Goal: Task Accomplishment & Management: Manage account settings

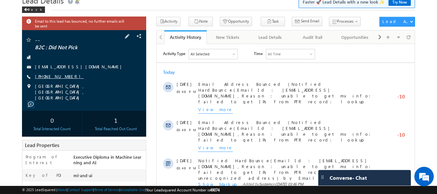
click at [51, 77] on link "[PHONE_NUMBER]" at bounding box center [59, 75] width 49 height 5
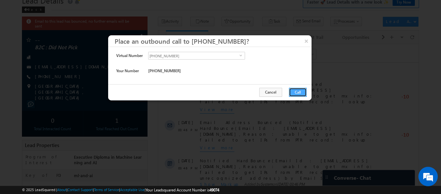
drag, startPoint x: 300, startPoint y: 88, endPoint x: 142, endPoint y: 43, distance: 163.9
click at [300, 88] on button "Call" at bounding box center [298, 92] width 18 height 9
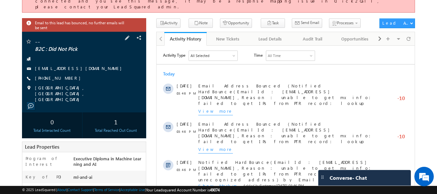
scroll to position [51, 0]
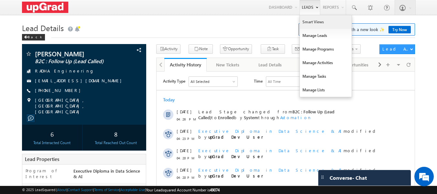
click at [316, 20] on link "Smart Views" at bounding box center [326, 22] width 52 height 14
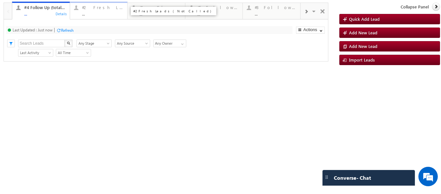
click at [94, 12] on div "..." at bounding box center [103, 13] width 42 height 5
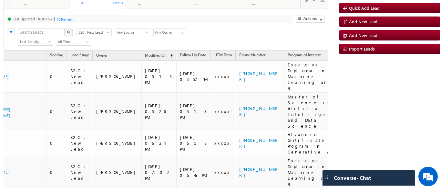
scroll to position [0, 48]
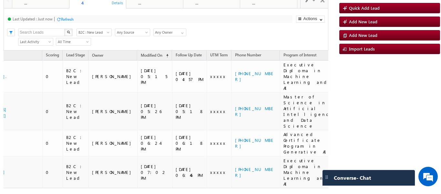
drag, startPoint x: 149, startPoint y: 179, endPoint x: 134, endPoint y: 178, distance: 14.9
click at [134, 178] on div "Lead Name Scoring Lead Stage Owner Modified On UTM Term" at bounding box center [166, 132] width 325 height 165
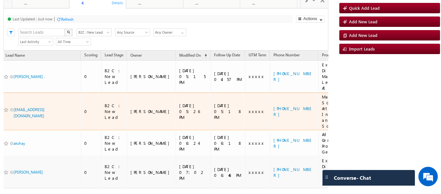
scroll to position [0, 0]
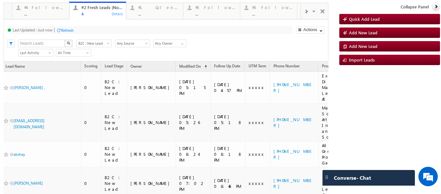
click at [304, 10] on span at bounding box center [306, 11] width 4 height 5
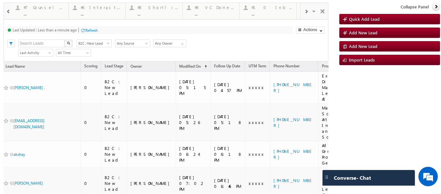
click at [304, 10] on span at bounding box center [306, 11] width 4 height 5
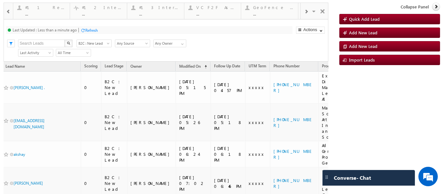
click at [304, 10] on span at bounding box center [306, 11] width 4 height 5
click at [312, 11] on span at bounding box center [315, 12] width 6 height 14
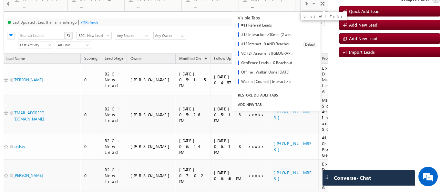
scroll to position [11, 0]
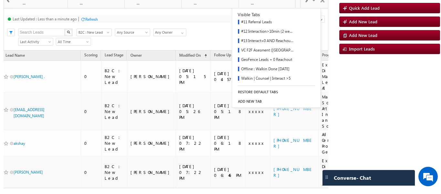
click at [222, 26] on div "Last Updated : Less than a minute ago Refresh Refreshing... Search X Lead Stage…" at bounding box center [166, 29] width 325 height 42
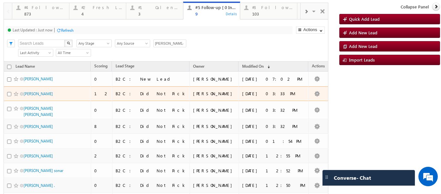
scroll to position [32, 0]
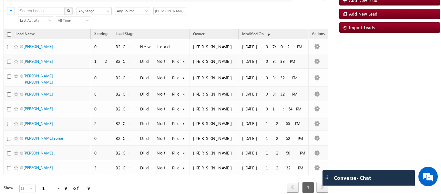
click at [251, 13] on div "Search X Lead Stage Any Stage Any Stage Lead Source Any Source Any Source Owner…" at bounding box center [172, 10] width 314 height 10
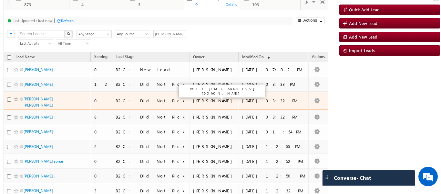
scroll to position [0, 0]
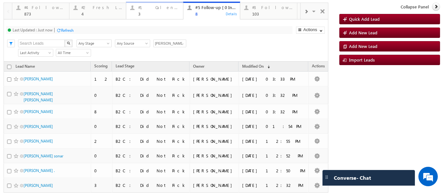
click at [146, 11] on div "#1 Calendly Bookings For Today 3" at bounding box center [158, 10] width 41 height 13
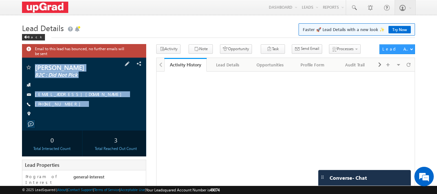
drag, startPoint x: 35, startPoint y: 61, endPoint x: 93, endPoint y: 122, distance: 84.6
click at [93, 122] on div "Rakesh Kumar B2C : Did Not Pick dummy@8002813672.com" at bounding box center [84, 94] width 124 height 73
copy div "Rakesh Kumar B2C : Did Not Pick dummy@8002813672.com +91-8002813672"
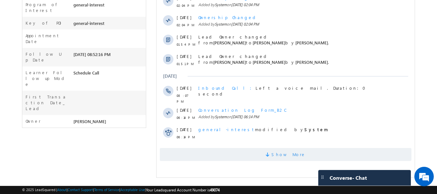
scroll to position [172, 0]
click at [279, 154] on span "Show More" at bounding box center [288, 154] width 34 height 13
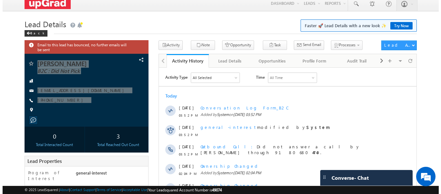
scroll to position [0, 0]
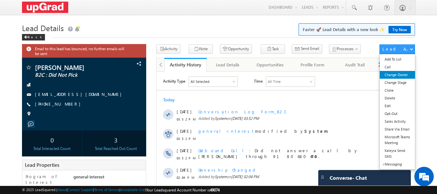
click at [397, 74] on link "Change Owner" at bounding box center [396, 75] width 35 height 8
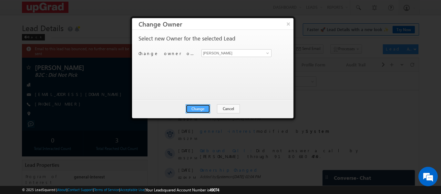
click at [195, 109] on button "Change" at bounding box center [198, 108] width 25 height 9
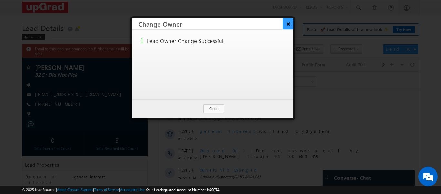
click at [287, 23] on button "×" at bounding box center [288, 23] width 11 height 11
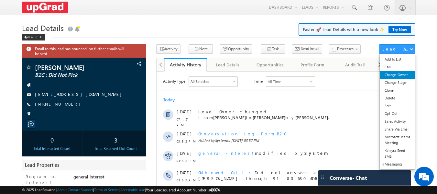
click at [397, 76] on link "Change Owner" at bounding box center [396, 75] width 35 height 8
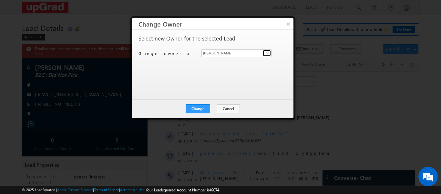
click at [266, 55] on span at bounding box center [267, 52] width 5 height 5
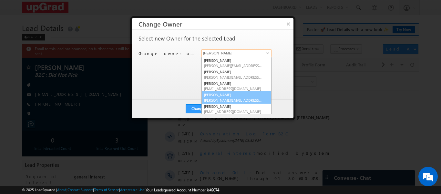
click at [212, 98] on span "[PERSON_NAME][EMAIL_ADDRESS][PERSON_NAME][DOMAIN_NAME]" at bounding box center [233, 100] width 58 height 5
type input "[PERSON_NAME]"
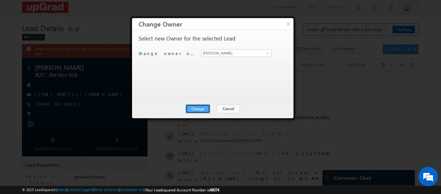
click at [199, 108] on button "Change" at bounding box center [198, 108] width 25 height 9
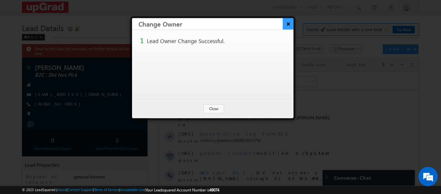
click at [289, 25] on button "×" at bounding box center [288, 23] width 11 height 11
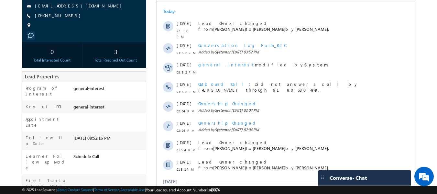
scroll to position [172, 0]
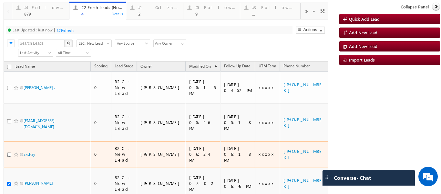
click at [9, 152] on input "checkbox" at bounding box center [9, 154] width 4 height 4
checkbox input "true"
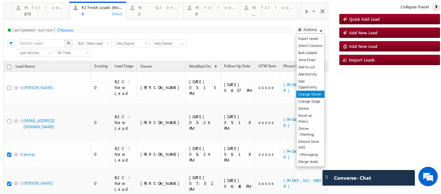
click at [309, 94] on link "Change Owner" at bounding box center [311, 93] width 28 height 7
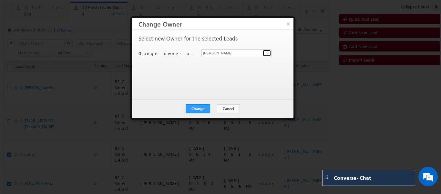
click at [266, 54] on span at bounding box center [267, 52] width 5 height 5
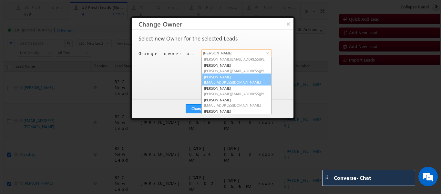
scroll to position [12, 0]
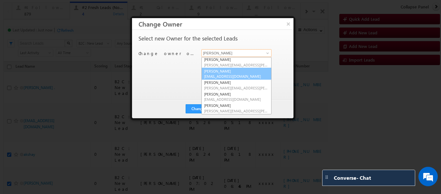
click at [229, 73] on link "Ritu Raj ritu.raj@upgrad.com" at bounding box center [237, 74] width 70 height 12
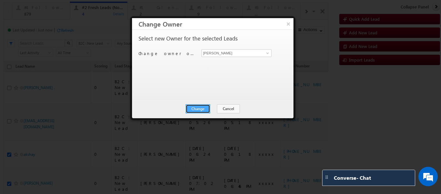
click at [203, 107] on button "Change" at bounding box center [198, 108] width 25 height 9
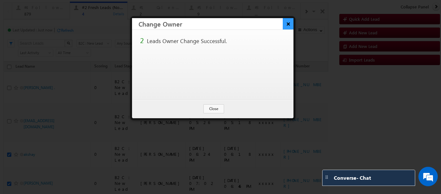
click at [293, 26] on button "×" at bounding box center [288, 23] width 11 height 11
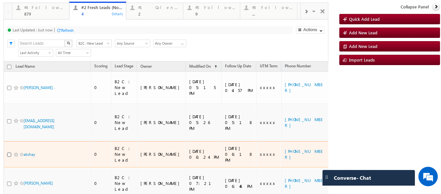
click at [10, 152] on input "checkbox" at bounding box center [9, 154] width 4 height 4
checkbox input "true"
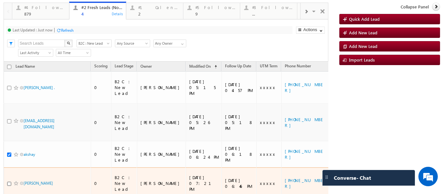
click at [8, 181] on input "checkbox" at bounding box center [9, 183] width 4 height 4
checkbox input "true"
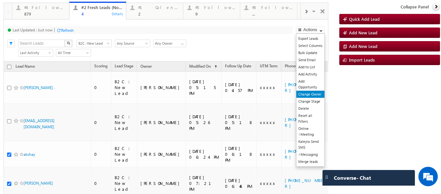
click at [303, 94] on link "Change Owner" at bounding box center [311, 93] width 28 height 7
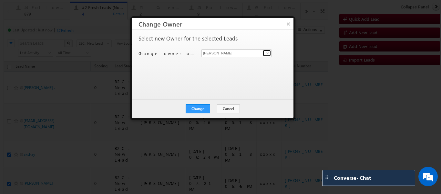
click at [267, 55] on span at bounding box center [267, 52] width 5 height 5
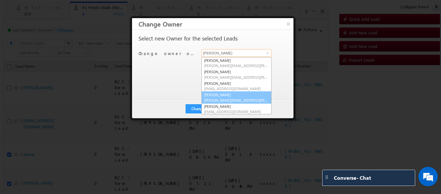
click at [223, 94] on link "Smrita Panday smrita.panday@upgrad.com" at bounding box center [237, 97] width 70 height 12
type input "Smrita Panday"
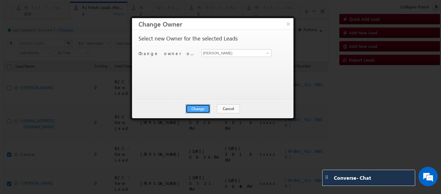
click at [197, 110] on button "Change" at bounding box center [198, 108] width 25 height 9
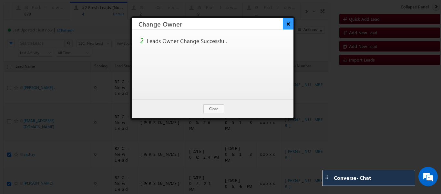
click at [285, 24] on button "×" at bounding box center [288, 23] width 11 height 11
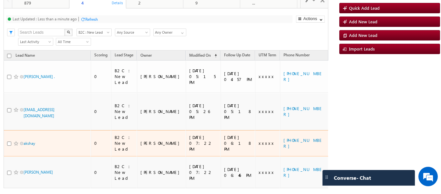
scroll to position [0, 0]
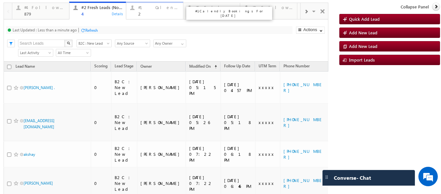
click at [145, 10] on div "#1 Calendly Bookings For Today 2" at bounding box center [158, 10] width 41 height 13
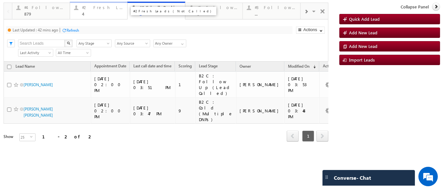
click at [94, 13] on div "4" at bounding box center [103, 13] width 42 height 5
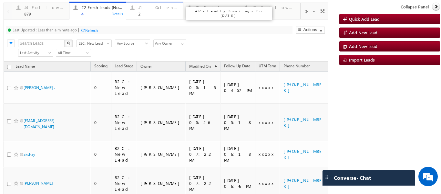
click at [141, 15] on div "2" at bounding box center [158, 13] width 41 height 5
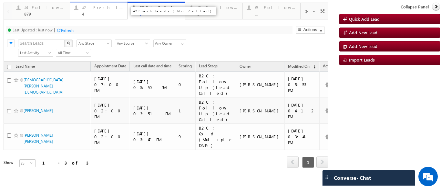
click at [87, 14] on div "4" at bounding box center [103, 13] width 42 height 5
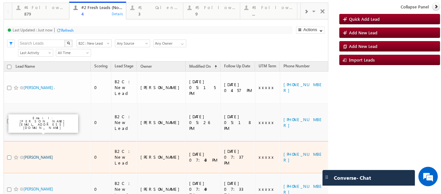
drag, startPoint x: 34, startPoint y: 127, endPoint x: 39, endPoint y: 127, distance: 4.8
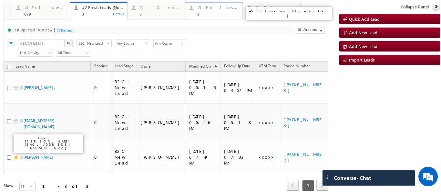
click at [205, 10] on div "#5 Follow-up [ 0 Interacted ] 9" at bounding box center [218, 10] width 42 height 13
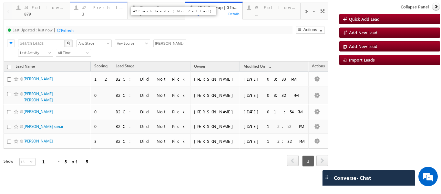
click at [85, 8] on div "#2 Fresh Leads (Not Called)" at bounding box center [103, 7] width 42 height 5
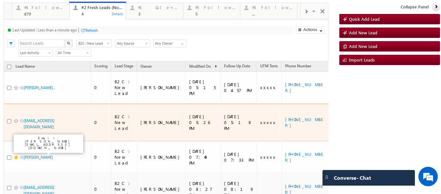
scroll to position [5, 0]
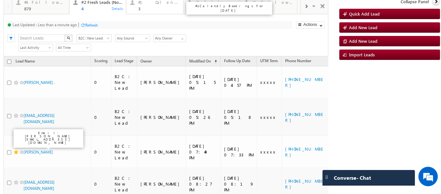
click at [154, 4] on div "#1 Calendly Bookings For [DATE]" at bounding box center [158, 2] width 41 height 5
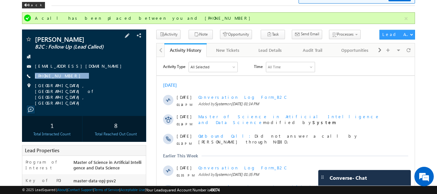
scroll to position [31, 0]
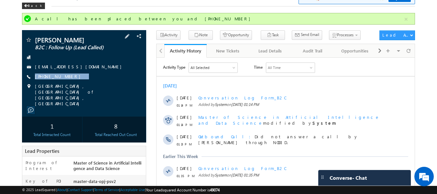
drag, startPoint x: 77, startPoint y: 116, endPoint x: 44, endPoint y: 60, distance: 65.0
click at [44, 90] on div "[PERSON_NAME] B2C : Follow Up (Lead Called) [EMAIL_ADDRESS][DOMAIN_NAME]" at bounding box center [84, 86] width 124 height 112
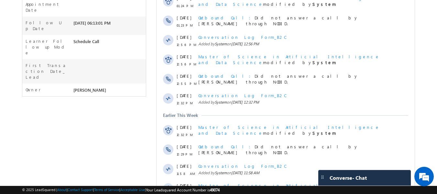
scroll to position [0, 0]
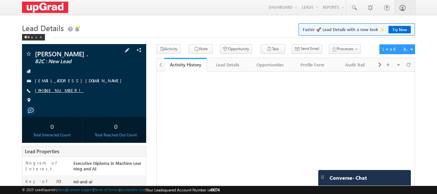
click at [55, 92] on link "[PHONE_NUMBER]" at bounding box center [59, 89] width 49 height 5
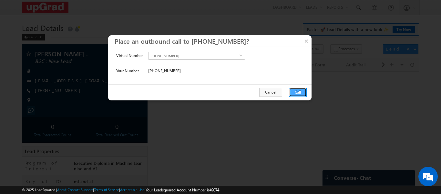
click at [298, 91] on button "Call" at bounding box center [298, 92] width 18 height 9
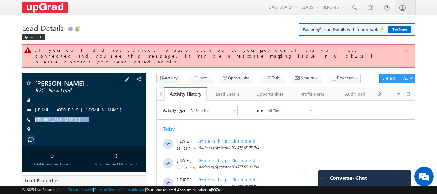
drag, startPoint x: 74, startPoint y: 118, endPoint x: 69, endPoint y: 123, distance: 6.9
click at [69, 123] on div "Mohd Areeb Ansari . B2C : New Lead areebak12323@gmail.com +91-7898024240" at bounding box center [84, 108] width 118 height 56
copy div "+91-7898024240"
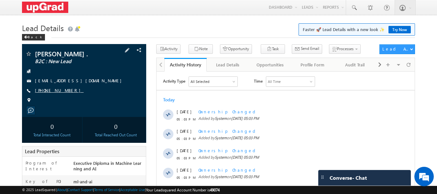
click at [49, 90] on link "[PHONE_NUMBER]" at bounding box center [59, 89] width 49 height 5
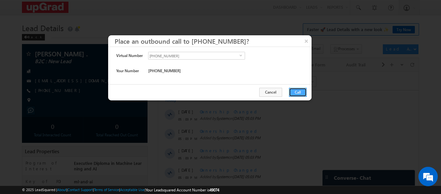
click at [301, 90] on button "Call" at bounding box center [298, 92] width 18 height 9
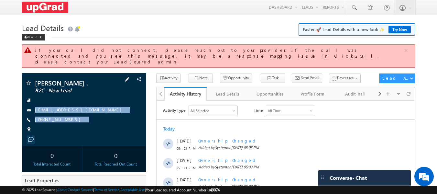
copy div "[EMAIL_ADDRESS][DOMAIN_NAME] [PHONE_NUMBER]"
drag, startPoint x: 36, startPoint y: 97, endPoint x: 89, endPoint y: 136, distance: 65.4
click at [89, 136] on div "[PERSON_NAME] . B2C : New Lead [EMAIL_ADDRESS][DOMAIN_NAME]" at bounding box center [84, 109] width 124 height 73
drag, startPoint x: 34, startPoint y: 73, endPoint x: 94, endPoint y: 50, distance: 64.2
copy div "[PERSON_NAME] . B2C : New Lead [EMAIL_ADDRESS][DOMAIN_NAME] [PHONE_NUMBER]"
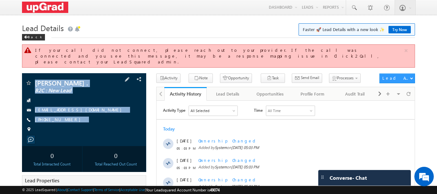
click at [109, 97] on div at bounding box center [84, 100] width 118 height 6
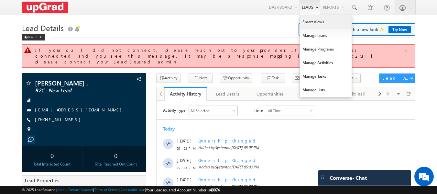
click at [315, 23] on link "Smart Views" at bounding box center [326, 22] width 52 height 14
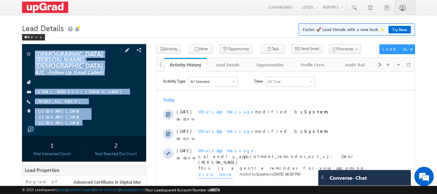
drag, startPoint x: 30, startPoint y: 51, endPoint x: 90, endPoint y: 116, distance: 89.2
click at [90, 116] on div "[DEMOGRAPHIC_DATA][PERSON_NAME][DEMOGRAPHIC_DATA] B2C : Follow Up (Lead Called)…" at bounding box center [84, 89] width 124 height 91
copy div "[PERSON_NAME] ಭಗವತಿ B2C : Follow Up (Lead Called) [EMAIL_ADDRESS][DOMAIN_NAME] …"
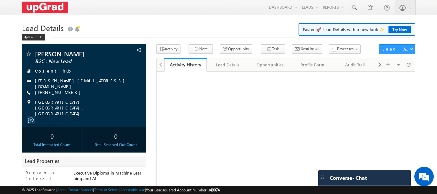
click at [53, 89] on link "[PHONE_NUMBER]" at bounding box center [59, 91] width 49 height 5
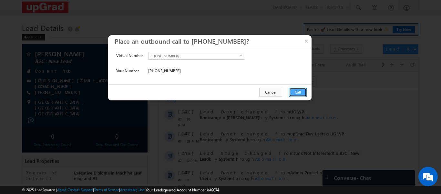
click at [296, 92] on button "Call" at bounding box center [298, 92] width 18 height 9
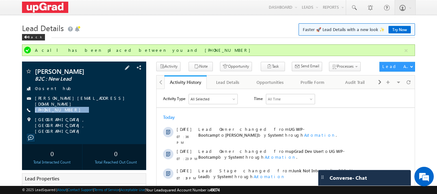
drag, startPoint x: 74, startPoint y: 109, endPoint x: 68, endPoint y: 113, distance: 7.3
click at [68, 113] on div "Sayantan Dutta B2C : New Lead Crosent hub sayantan.dutta26@gmail.com +91-629027…" at bounding box center [84, 101] width 118 height 66
copy div "+91-6290270414"
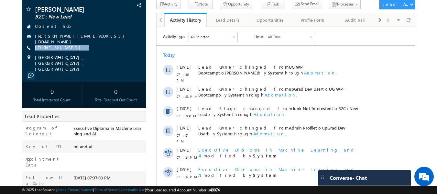
scroll to position [65, 0]
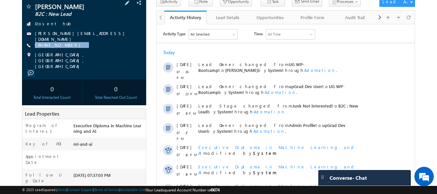
click at [94, 49] on div "Sayantan Dutta B2C : New Lead Crosent hub sayantan.dutta26@gmail.com +91-629027…" at bounding box center [84, 36] width 118 height 66
drag, startPoint x: 86, startPoint y: 45, endPoint x: 77, endPoint y: 48, distance: 9.5
click at [77, 48] on div "Sayantan Dutta B2C : New Lead Crosent hub sayantan.dutta26@gmail.com +91-629027…" at bounding box center [84, 36] width 118 height 66
copy div "+91-6290270414"
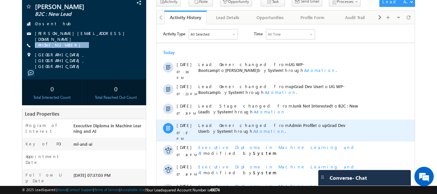
scroll to position [177, 0]
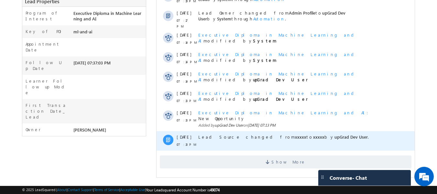
drag, startPoint x: 276, startPoint y: 153, endPoint x: 193, endPoint y: 124, distance: 88.3
click at [271, 160] on span at bounding box center [268, 163] width 6 height 6
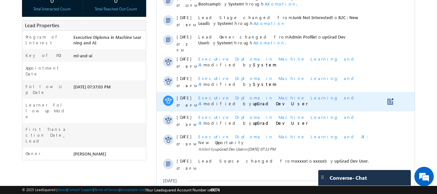
scroll to position [24, 0]
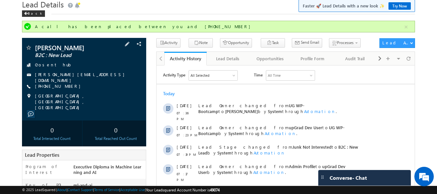
click at [80, 85] on div "+91-6290270414" at bounding box center [84, 86] width 118 height 6
drag, startPoint x: 80, startPoint y: 85, endPoint x: 72, endPoint y: 90, distance: 9.4
click at [72, 90] on div "Sayantan Dutta B2C : New Lead Crosent hub sayantan.dutta26@gmail.com +91-629027…" at bounding box center [84, 77] width 118 height 66
copy div "+91-6290270414"
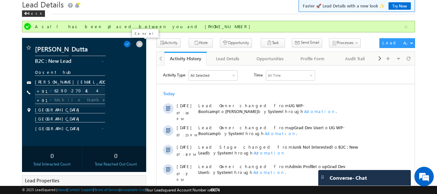
click at [138, 44] on span at bounding box center [139, 43] width 7 height 7
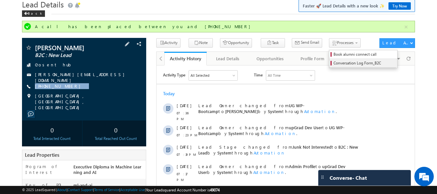
click at [340, 60] on span "Conversation Log Form_B2C" at bounding box center [363, 63] width 61 height 6
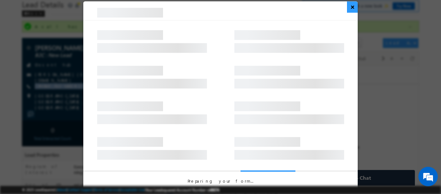
click at [352, 8] on button "×" at bounding box center [352, 6] width 11 height 11
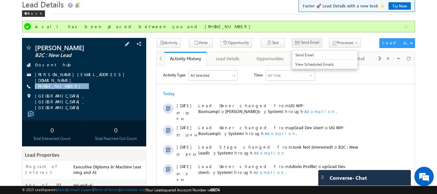
click at [301, 42] on span "Send Email" at bounding box center [310, 42] width 18 height 6
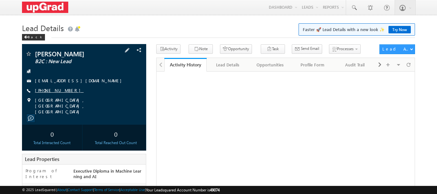
click at [56, 90] on link "[PHONE_NUMBER]" at bounding box center [59, 89] width 49 height 5
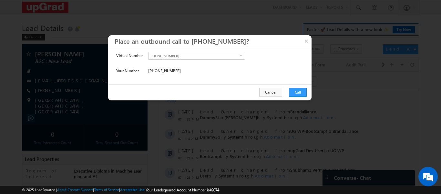
click at [308, 91] on div "Cancel Call" at bounding box center [210, 92] width 204 height 16
click at [297, 94] on button "Call" at bounding box center [298, 92] width 18 height 9
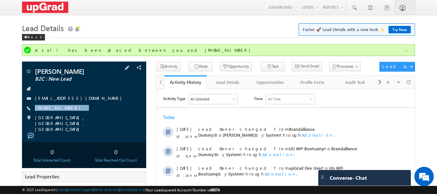
drag, startPoint x: 78, startPoint y: 109, endPoint x: 74, endPoint y: 112, distance: 4.8
click at [74, 112] on div "[PERSON_NAME] B2C : New Lead [PERSON_NAME][EMAIL_ADDRESS][DOMAIN_NAME] [PHONE_N…" at bounding box center [84, 100] width 118 height 64
copy div "[PHONE_NUMBER]"
click at [356, 5] on span at bounding box center [353, 8] width 6 height 6
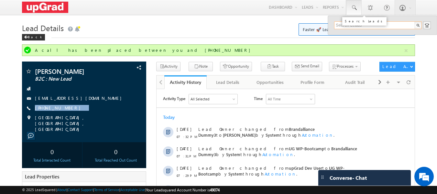
paste input "[PERSON_NAME]"
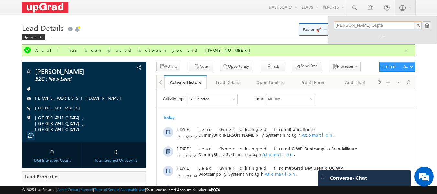
drag, startPoint x: 387, startPoint y: 25, endPoint x: 336, endPoint y: 27, distance: 51.1
click at [336, 27] on input "[PERSON_NAME] Gupta" at bounding box center [378, 25] width 88 height 8
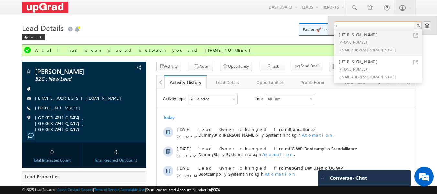
type input "\"
click at [269, 18] on body "Menu [PERSON_NAME] ritu. raj@u pgrad .com" at bounding box center [218, 183] width 437 height 367
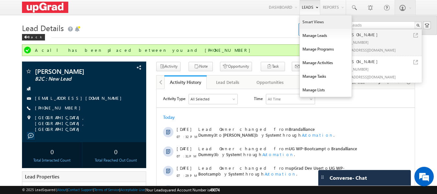
click at [321, 20] on link "Smart Views" at bounding box center [326, 22] width 52 height 14
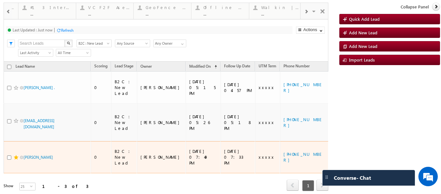
scroll to position [0, 10]
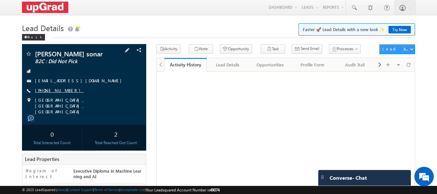
click at [51, 90] on link "+91-8482867525" at bounding box center [59, 89] width 49 height 5
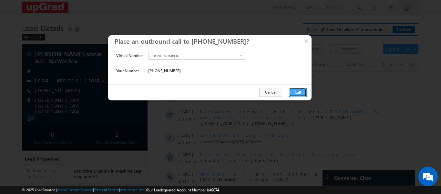
click at [299, 93] on button "Call" at bounding box center [298, 92] width 18 height 9
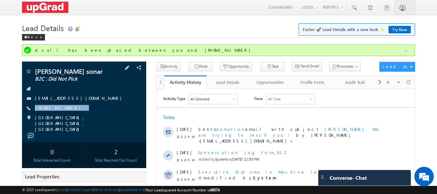
click at [71, 112] on div "Bhavesh sonar B2C : Did Not Pick bsonar591@gmail.com +91-8482867525" at bounding box center [84, 100] width 118 height 64
copy div "+91-8482867525"
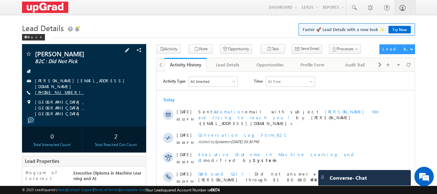
click at [56, 89] on link "[PHONE_NUMBER]" at bounding box center [59, 91] width 49 height 5
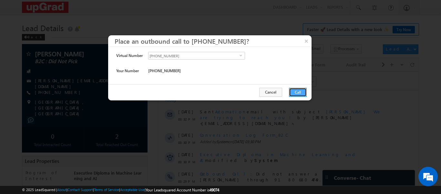
drag, startPoint x: 298, startPoint y: 94, endPoint x: 108, endPoint y: 22, distance: 202.9
click at [298, 94] on button "Call" at bounding box center [298, 92] width 18 height 9
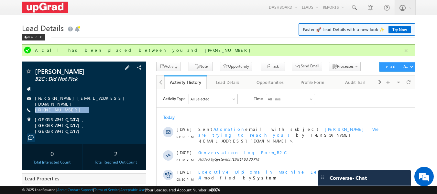
drag, startPoint x: 76, startPoint y: 110, endPoint x: 71, endPoint y: 112, distance: 5.4
click at [71, 112] on div "[PERSON_NAME] B2C : Did Not Pick [PERSON_NAME][EMAIL_ADDRESS][DOMAIN_NAME] [PHO…" at bounding box center [84, 101] width 118 height 66
copy div "[PHONE_NUMBER]"
click at [354, 6] on span at bounding box center [353, 8] width 6 height 6
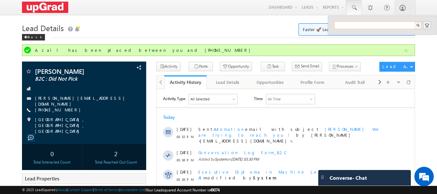
paste input "99014 65808"
click at [347, 26] on input "99014 65808" at bounding box center [378, 25] width 88 height 8
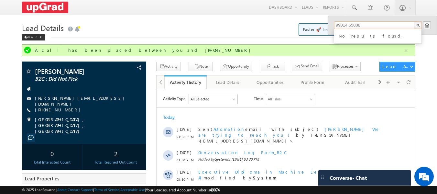
click at [348, 22] on input "99014 65808" at bounding box center [378, 25] width 88 height 8
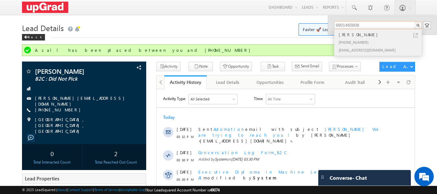
type input "9901465808"
click at [356, 40] on div "[PHONE_NUMBER]" at bounding box center [380, 42] width 87 height 8
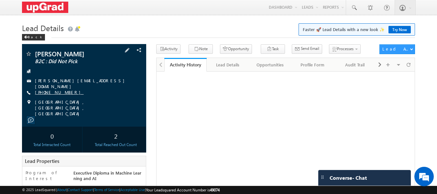
click at [48, 91] on link "[PHONE_NUMBER]" at bounding box center [59, 91] width 49 height 5
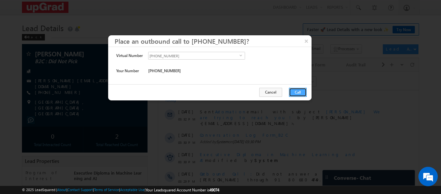
click at [298, 90] on button "Call" at bounding box center [298, 92] width 18 height 9
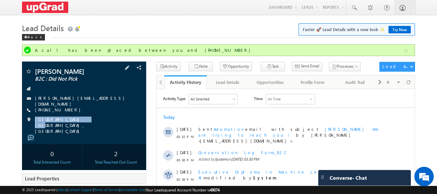
drag, startPoint x: 80, startPoint y: 114, endPoint x: 76, endPoint y: 115, distance: 4.2
click at [76, 115] on div "[PERSON_NAME] B2C : Did Not Pick [PERSON_NAME][EMAIL_ADDRESS][DOMAIN_NAME] [PHO…" at bounding box center [84, 101] width 118 height 66
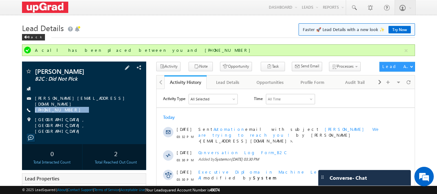
drag, startPoint x: 90, startPoint y: 108, endPoint x: 77, endPoint y: 112, distance: 13.0
click at [77, 112] on div "[PERSON_NAME] B2C : Did Not Pick [PERSON_NAME][EMAIL_ADDRESS][DOMAIN_NAME] [PHO…" at bounding box center [84, 101] width 118 height 66
copy div "[PHONE_NUMBER]"
click at [85, 107] on div "[PHONE_NUMBER]" at bounding box center [84, 110] width 118 height 6
drag, startPoint x: 83, startPoint y: 110, endPoint x: 71, endPoint y: 115, distance: 12.7
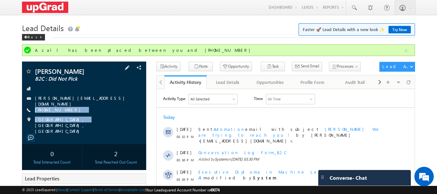
click at [71, 115] on div "[PERSON_NAME] B2C : Did Not Pick [PERSON_NAME][EMAIL_ADDRESS][DOMAIN_NAME] [PHO…" at bounding box center [84, 101] width 118 height 66
click at [81, 108] on div "[PHONE_NUMBER]" at bounding box center [84, 110] width 118 height 6
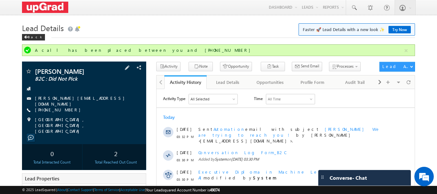
click at [82, 107] on div "[PHONE_NUMBER]" at bounding box center [84, 110] width 118 height 6
drag, startPoint x: 82, startPoint y: 107, endPoint x: 71, endPoint y: 112, distance: 12.6
click at [71, 112] on div "[PERSON_NAME] B2C : Did Not Pick [PERSON_NAME][EMAIL_ADDRESS][DOMAIN_NAME] [PHO…" at bounding box center [84, 101] width 118 height 66
copy div "[PHONE_NUMBER]"
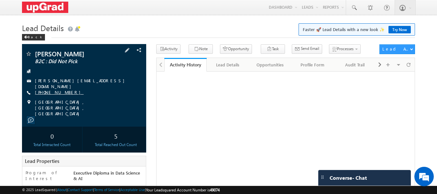
click at [47, 92] on link "+91-9881744780" at bounding box center [59, 91] width 49 height 5
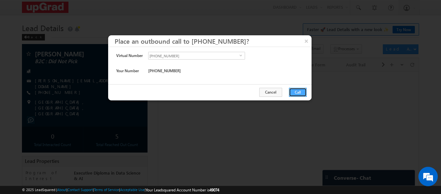
click at [297, 91] on button "Call" at bounding box center [298, 92] width 18 height 9
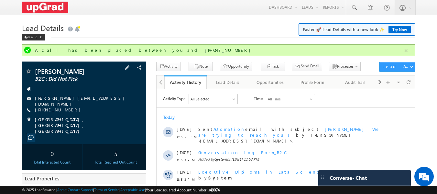
drag, startPoint x: 74, startPoint y: 106, endPoint x: 66, endPoint y: 111, distance: 10.0
click at [66, 111] on div "+91-9881744780" at bounding box center [84, 110] width 118 height 6
copy div "+91-9881744780"
click at [87, 110] on div "+91-9881744780" at bounding box center [84, 110] width 118 height 6
drag, startPoint x: 83, startPoint y: 108, endPoint x: 71, endPoint y: 112, distance: 12.8
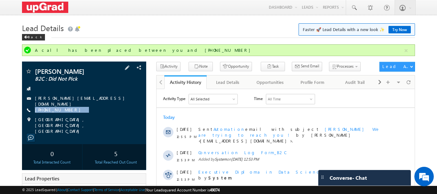
click at [71, 112] on div "Muddasar Rukadikar B2C : Did Not Pick muddasar.444@gmail.com +91-9881744780" at bounding box center [84, 101] width 118 height 66
copy div "+91-9881744780"
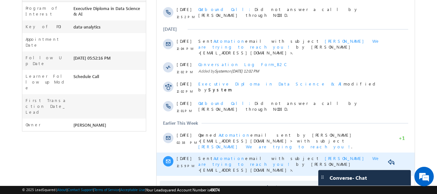
scroll to position [202, 0]
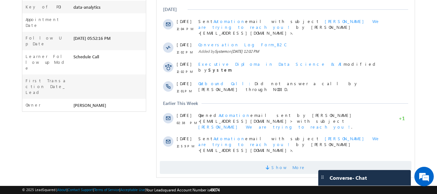
click at [267, 161] on span "Show More" at bounding box center [285, 167] width 251 height 13
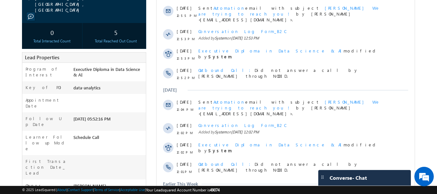
scroll to position [40, 0]
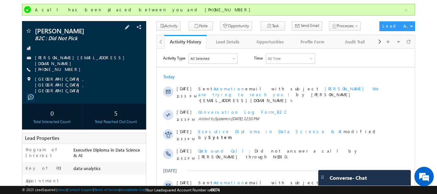
click at [112, 58] on div "muddasar.444@gmail.com" at bounding box center [84, 58] width 118 height 6
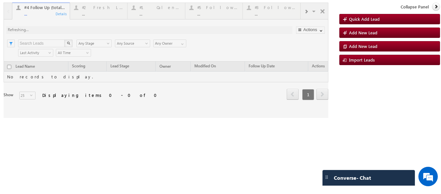
click at [93, 11] on div at bounding box center [166, 60] width 325 height 115
click at [93, 10] on div at bounding box center [166, 60] width 325 height 115
click at [89, 12] on div at bounding box center [166, 60] width 325 height 115
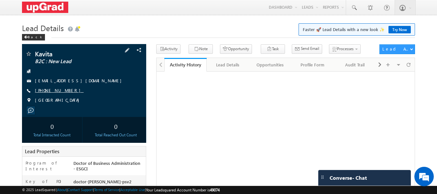
click at [46, 92] on link "[PHONE_NUMBER]" at bounding box center [59, 89] width 49 height 5
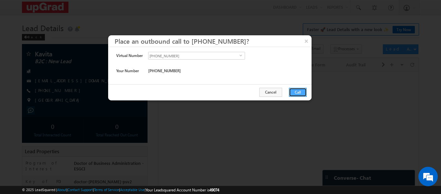
click at [295, 94] on button "Call" at bounding box center [298, 92] width 18 height 9
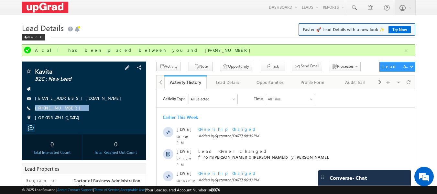
drag, startPoint x: 101, startPoint y: 105, endPoint x: 84, endPoint y: 115, distance: 20.2
click at [84, 115] on div "Kavita B2C : New Lead amruthayd@gmail.com +91-9611908218" at bounding box center [84, 96] width 118 height 56
copy div "+91-9611908218"
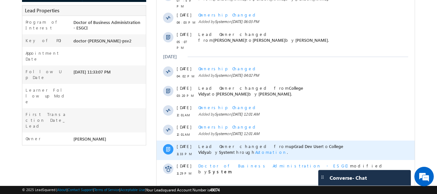
scroll to position [190, 0]
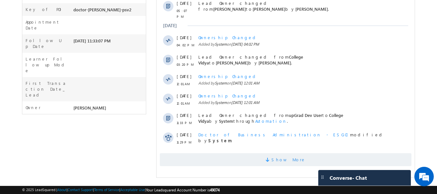
click at [283, 153] on span "Show More" at bounding box center [288, 159] width 34 height 13
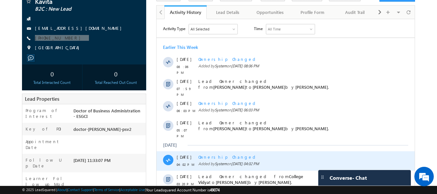
scroll to position [60, 0]
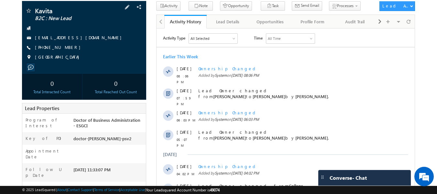
click at [81, 48] on div "+91-9611908218" at bounding box center [84, 47] width 118 height 6
drag, startPoint x: 81, startPoint y: 48, endPoint x: 73, endPoint y: 54, distance: 9.8
click at [73, 54] on div "Kavita B2C : New Lead amruthayd@gmail.com +91-9611908218" at bounding box center [84, 35] width 118 height 56
copy div "+91-9611908218"
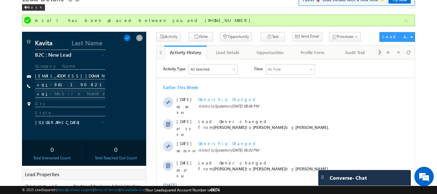
scroll to position [0, 0]
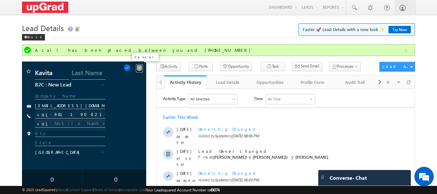
click at [138, 70] on span at bounding box center [139, 67] width 7 height 7
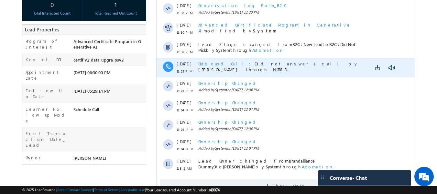
scroll to position [160, 0]
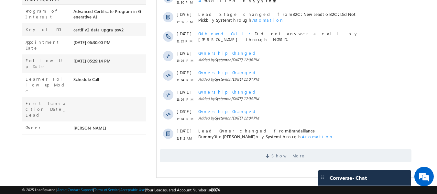
click at [270, 144] on div "Show More" at bounding box center [285, 153] width 258 height 18
drag, startPoint x: 274, startPoint y: 151, endPoint x: 248, endPoint y: 141, distance: 27.5
click at [271, 154] on span at bounding box center [268, 157] width 6 height 6
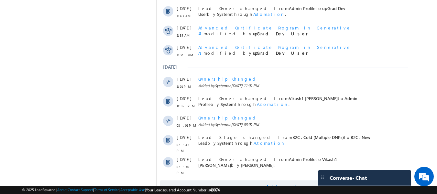
scroll to position [357, 0]
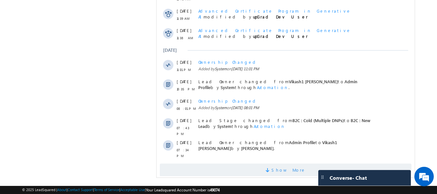
click at [263, 163] on span "Show More" at bounding box center [285, 169] width 251 height 13
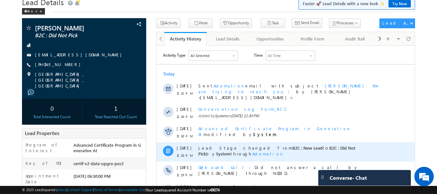
scroll to position [0, 0]
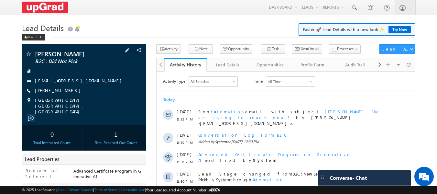
click at [61, 87] on div "[PERSON_NAME] B2C : Did Not Pick [EMAIL_ADDRESS][DOMAIN_NAME] [PHONE_NUMBER]" at bounding box center [84, 82] width 118 height 64
click at [55, 90] on link "[PHONE_NUMBER]" at bounding box center [59, 89] width 49 height 5
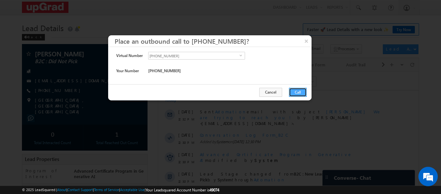
click at [294, 91] on button "Call" at bounding box center [298, 92] width 18 height 9
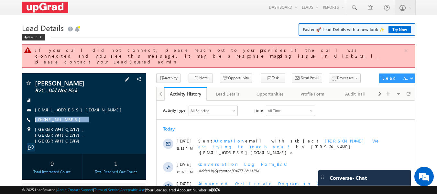
copy div "[PHONE_NUMBER]"
drag, startPoint x: 72, startPoint y: 112, endPoint x: 67, endPoint y: 117, distance: 8.0
click at [67, 117] on div "[PERSON_NAME] B2C : Did Not Pick [EMAIL_ADDRESS][DOMAIN_NAME] [PHONE_NUMBER]" at bounding box center [84, 112] width 118 height 64
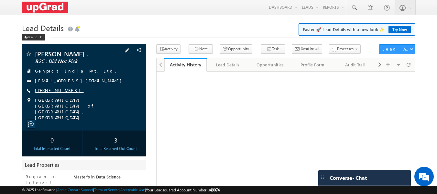
click at [58, 89] on link "+91-9310718257" at bounding box center [59, 89] width 49 height 5
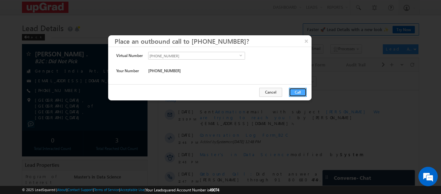
click at [299, 91] on button "Call" at bounding box center [298, 92] width 18 height 9
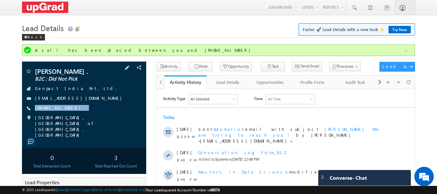
drag, startPoint x: 78, startPoint y: 104, endPoint x: 67, endPoint y: 112, distance: 13.6
click at [67, 112] on div "Aman Sharma . B2C : Did Not Pick Genpact India Pvt. Ltd. amashians18@gmail.com …" at bounding box center [84, 103] width 118 height 70
copy div "+91-9310718257"
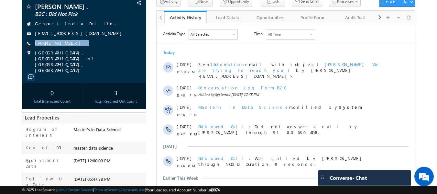
scroll to position [32, 0]
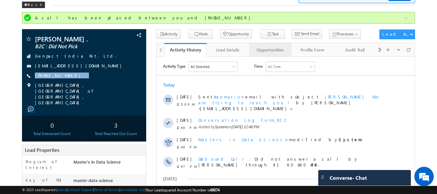
click at [267, 50] on div "Opportunities" at bounding box center [269, 50] width 31 height 8
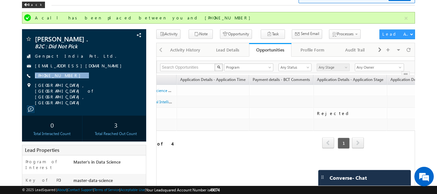
scroll to position [0, 0]
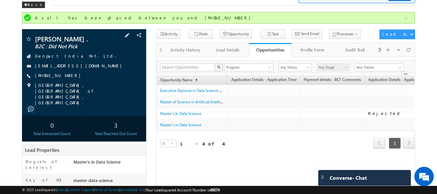
click at [105, 71] on div "Aman Sharma . B2C : Did Not Pick Genpact India Pvt. Ltd. amashians18@gmail.com …" at bounding box center [84, 71] width 118 height 70
drag, startPoint x: 84, startPoint y: 73, endPoint x: 65, endPoint y: 82, distance: 21.2
click at [65, 82] on div "Aman Sharma . B2C : Did Not Pick Genpact India Pvt. Ltd. amashians18@gmail.com …" at bounding box center [84, 71] width 118 height 70
copy div "+91-9310718257"
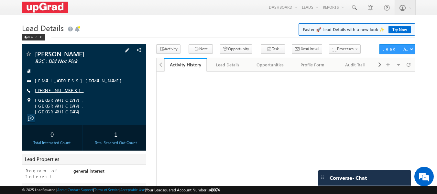
click at [56, 89] on link "+91-8826956878" at bounding box center [59, 89] width 49 height 5
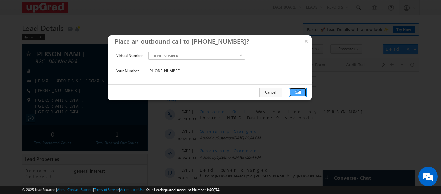
click at [299, 95] on button "Call" at bounding box center [298, 92] width 18 height 9
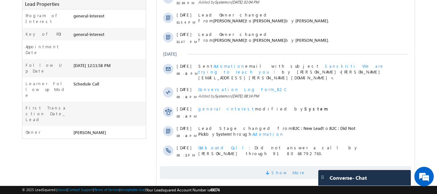
scroll to position [190, 0]
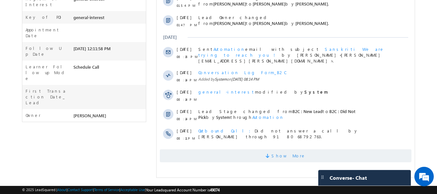
click at [291, 157] on span "Show More" at bounding box center [288, 155] width 34 height 13
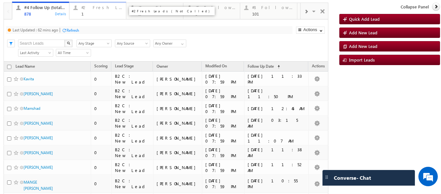
click at [89, 13] on div "1" at bounding box center [101, 13] width 41 height 5
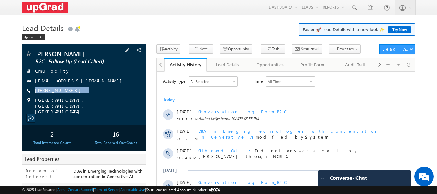
drag, startPoint x: 78, startPoint y: 89, endPoint x: 70, endPoint y: 94, distance: 10.0
click at [70, 94] on div "Raj Motwani B2C : Follow Up (Lead Called) Cumulocity motwanirajramesh@gmail.com…" at bounding box center [84, 82] width 118 height 64
copy div "+91-9901465808"
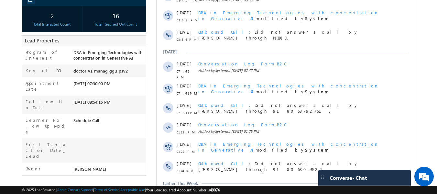
scroll to position [185, 0]
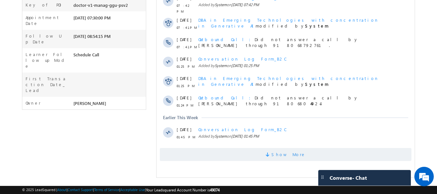
drag, startPoint x: 288, startPoint y: 148, endPoint x: 273, endPoint y: 152, distance: 14.7
click at [288, 149] on span "Show More" at bounding box center [288, 154] width 34 height 13
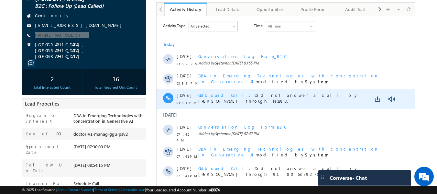
scroll to position [0, 0]
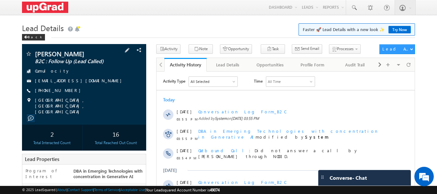
click at [85, 88] on div "+91-9901465808" at bounding box center [84, 90] width 118 height 6
drag, startPoint x: 72, startPoint y: 90, endPoint x: 66, endPoint y: 94, distance: 8.1
click at [66, 94] on div "Raj Motwani B2C : Follow Up (Lead Called) Cumulocity motwanirajramesh@gmail.com…" at bounding box center [84, 82] width 118 height 64
copy div "+91-9901465808"
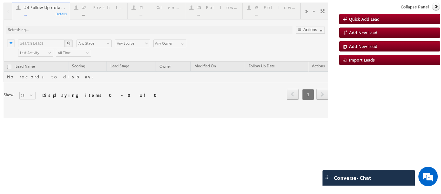
click at [96, 13] on div at bounding box center [166, 60] width 325 height 115
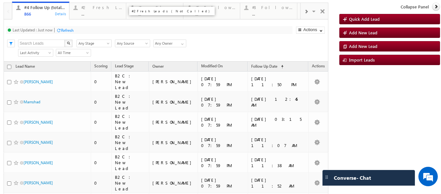
click at [94, 12] on div "..." at bounding box center [101, 13] width 41 height 5
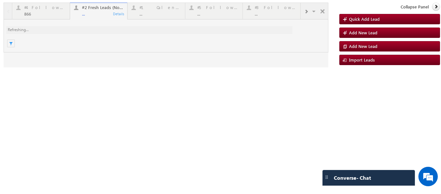
click at [93, 15] on div at bounding box center [166, 35] width 325 height 65
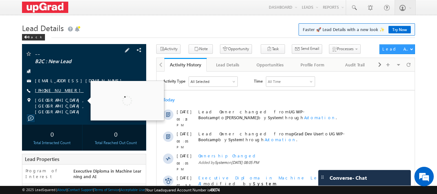
click at [48, 91] on link "[PHONE_NUMBER]" at bounding box center [59, 89] width 49 height 5
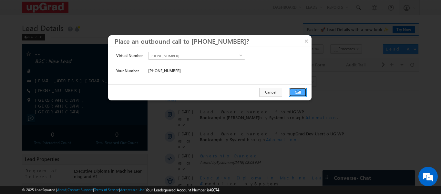
click at [300, 91] on button "Call" at bounding box center [298, 92] width 18 height 9
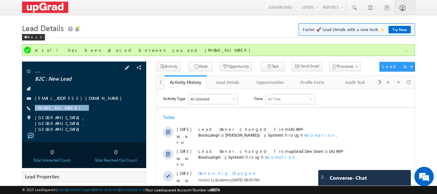
drag, startPoint x: 70, startPoint y: 109, endPoint x: 64, endPoint y: 113, distance: 7.5
click at [64, 113] on div "-- B2C : New Lead [EMAIL_ADDRESS][DOMAIN_NAME] [PHONE_NUMBER]" at bounding box center [84, 100] width 118 height 64
copy div "[PHONE_NUMBER]"
click at [79, 90] on div at bounding box center [84, 88] width 118 height 6
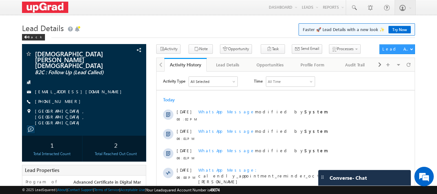
scroll to position [177, 0]
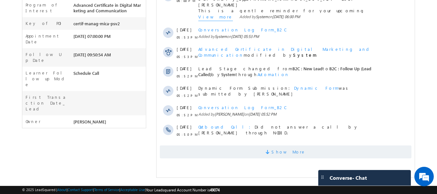
click at [287, 153] on span "Show More" at bounding box center [288, 151] width 34 height 13
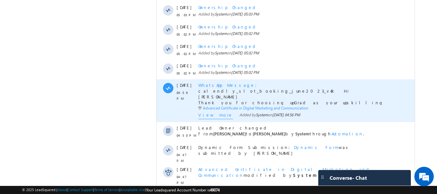
scroll to position [371, 0]
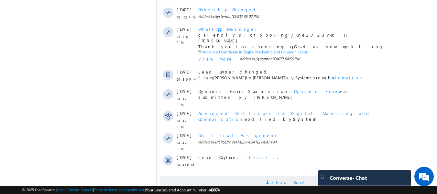
click at [284, 175] on span "Show More" at bounding box center [288, 181] width 34 height 13
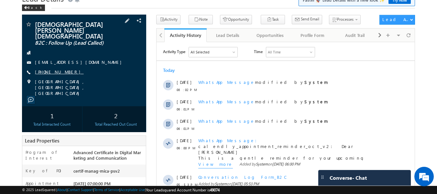
scroll to position [0, 0]
click at [56, 69] on link "[PHONE_NUMBER]" at bounding box center [59, 71] width 49 height 5
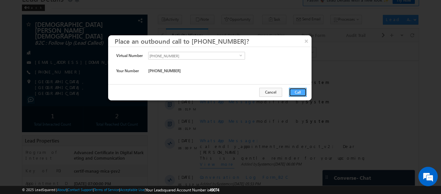
click at [294, 91] on button "Call" at bounding box center [298, 92] width 18 height 9
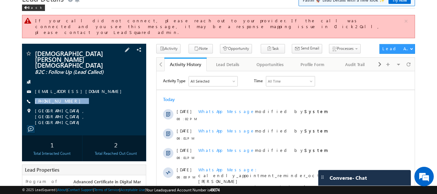
drag, startPoint x: 79, startPoint y: 90, endPoint x: 70, endPoint y: 95, distance: 10.3
click at [70, 95] on div "[DEMOGRAPHIC_DATA][PERSON_NAME][DEMOGRAPHIC_DATA] B2C : Follow Up (Lead Called)…" at bounding box center [84, 87] width 118 height 75
click at [108, 98] on div "[PHONE_NUMBER]" at bounding box center [84, 101] width 118 height 6
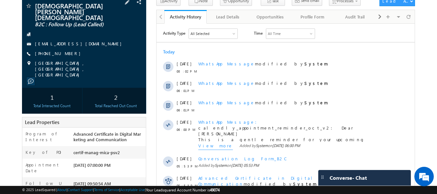
scroll to position [62, 0]
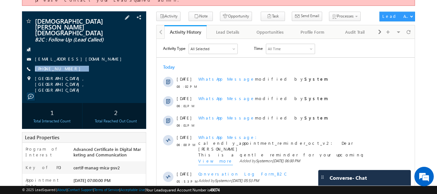
drag, startPoint x: 88, startPoint y: 56, endPoint x: 77, endPoint y: 63, distance: 12.7
click at [77, 63] on div "[DEMOGRAPHIC_DATA][PERSON_NAME][DEMOGRAPHIC_DATA] B2C : Follow Up (Lead Called)…" at bounding box center [84, 55] width 118 height 75
copy div "[PHONE_NUMBER]"
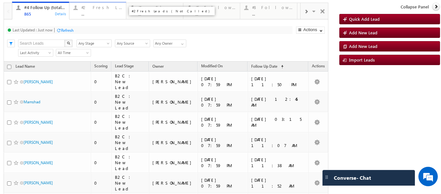
click at [99, 5] on div "#2 Fresh Leads (Not Called)" at bounding box center [101, 7] width 41 height 5
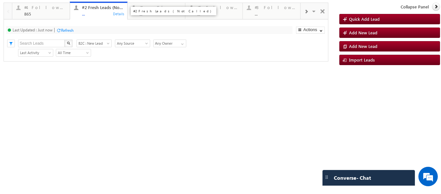
click at [92, 16] on div "..." at bounding box center [103, 13] width 42 height 5
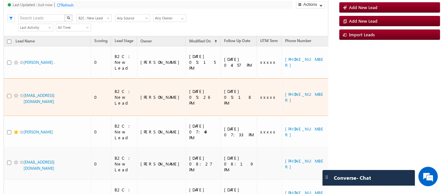
scroll to position [8, 0]
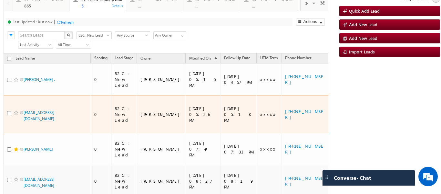
click at [63, 25] on div "Refresh" at bounding box center [67, 22] width 13 height 5
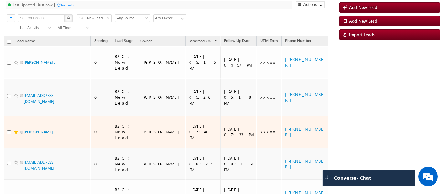
scroll to position [0, 0]
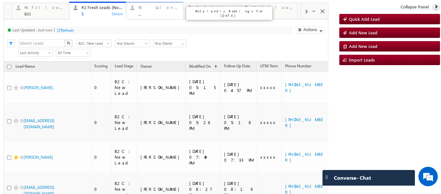
click at [142, 7] on div "#1 Calendly Bookings For Today" at bounding box center [158, 7] width 41 height 5
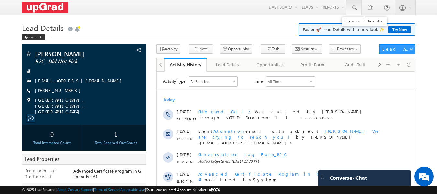
click at [348, 6] on link at bounding box center [354, 7] width 16 height 15
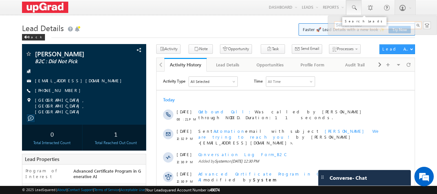
paste input "81850 94705"
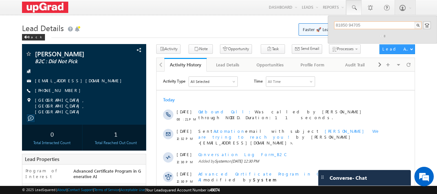
click at [348, 24] on input "81850 94705" at bounding box center [378, 25] width 88 height 8
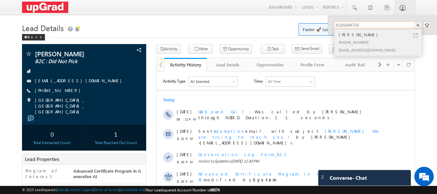
type input "8185094705"
click at [355, 38] on div "[PHONE_NUMBER]" at bounding box center [380, 42] width 87 height 8
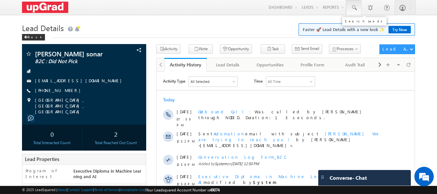
click at [353, 9] on span at bounding box center [353, 8] width 6 height 6
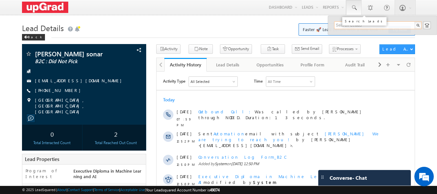
paste input "81850 94705"
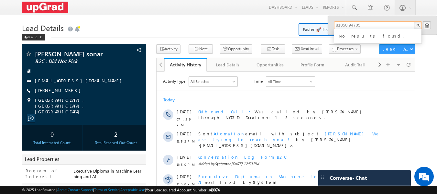
type input "81850 94705"
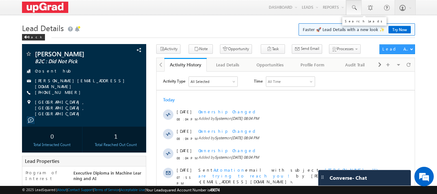
click at [353, 8] on span at bounding box center [353, 8] width 6 height 6
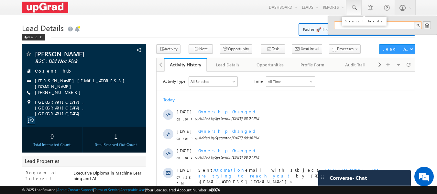
paste input "75830 28498"
click at [348, 22] on input "75830 28498" at bounding box center [378, 25] width 88 height 8
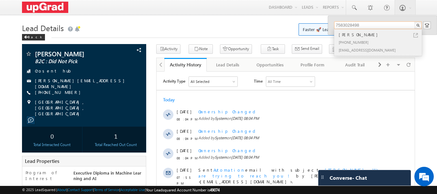
drag, startPoint x: 365, startPoint y: 28, endPoint x: 334, endPoint y: 31, distance: 30.8
click at [334, 29] on div "7583028498 [PERSON_NAME] [PHONE_NUMBER] [EMAIL_ADDRESS][DOMAIN_NAME]" at bounding box center [382, 25] width 97 height 8
type input "7583028498"
click at [344, 37] on div "[PERSON_NAME]" at bounding box center [380, 34] width 87 height 7
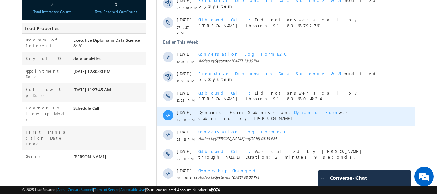
scroll to position [172, 0]
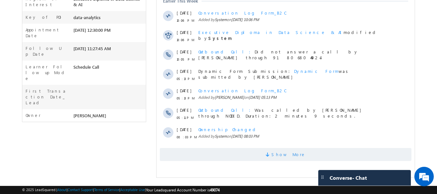
click at [279, 157] on span "Show More" at bounding box center [288, 154] width 34 height 13
click at [274, 153] on span "Show More" at bounding box center [285, 154] width 251 height 13
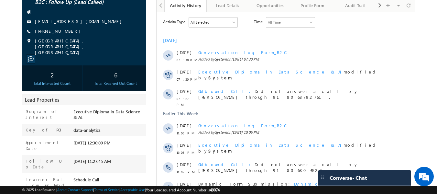
scroll to position [162, 0]
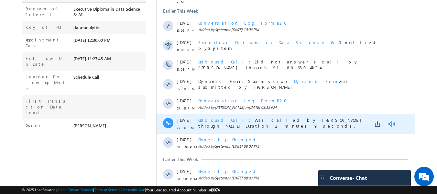
click at [390, 121] on link at bounding box center [391, 124] width 8 height 6
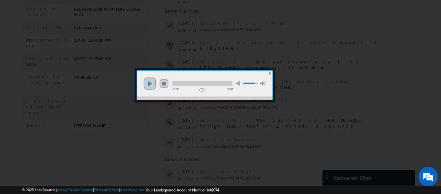
click at [151, 83] on link "play" at bounding box center [150, 83] width 13 height 13
click at [269, 74] on span "X" at bounding box center [270, 73] width 2 height 5
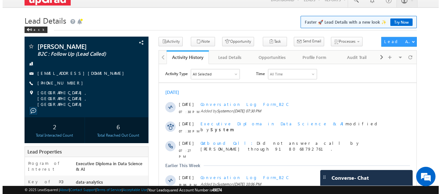
scroll to position [0, 0]
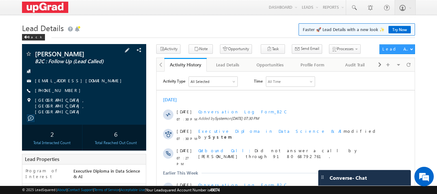
click at [30, 50] on div "[PERSON_NAME] B2C : Follow Up (Lead Called) [EMAIL_ADDRESS][DOMAIN_NAME]" at bounding box center [84, 84] width 124 height 80
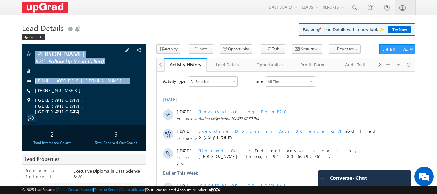
copy div "[PERSON_NAME] B2C : Follow Up (Lead Called) [EMAIL_ADDRESS][DOMAIN_NAME]"
drag, startPoint x: 31, startPoint y: 50, endPoint x: 100, endPoint y: 88, distance: 79.1
click at [100, 88] on div "[PERSON_NAME] B2C : Follow Up (Lead Called) [EMAIL_ADDRESS][DOMAIN_NAME]" at bounding box center [84, 84] width 124 height 80
click at [81, 70] on div at bounding box center [84, 71] width 118 height 6
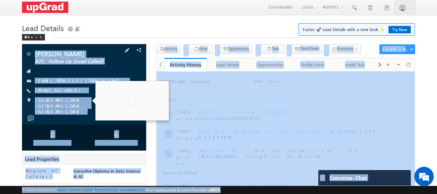
copy div "[PERSON_NAME] B2C : Follow Up (Lead Called) [EMAIL_ADDRESS][DOMAIN_NAME] [PHONE…"
click at [94, 81] on div "[EMAIL_ADDRESS][DOMAIN_NAME]" at bounding box center [84, 81] width 118 height 6
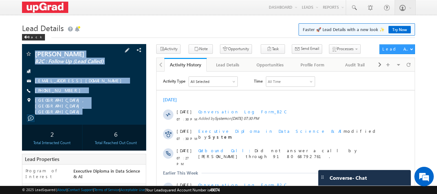
copy div "[PERSON_NAME] B2C : Follow Up (Lead Called) [EMAIL_ADDRESS][DOMAIN_NAME] [PHONE…"
drag, startPoint x: 33, startPoint y: 46, endPoint x: 90, endPoint y: 99, distance: 78.0
click at [87, 108] on div "[PERSON_NAME] B2C : Follow Up (Lead Called) [EMAIL_ADDRESS][DOMAIN_NAME]" at bounding box center [84, 84] width 124 height 80
click at [333, 69] on span "Conversation Log Form_B2C" at bounding box center [363, 69] width 61 height 6
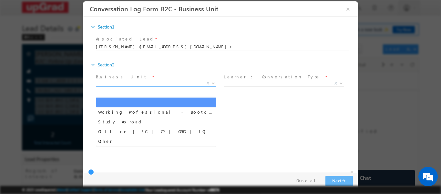
click at [184, 85] on span "X" at bounding box center [156, 83] width 121 height 6
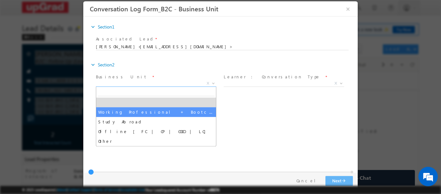
select select "Working Professional + Bootcamp"
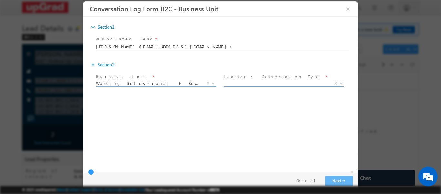
click at [253, 85] on span "X" at bounding box center [284, 83] width 121 height 6
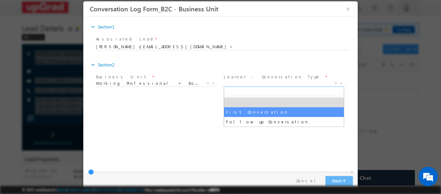
select select "First Conversation"
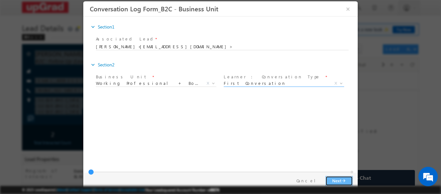
drag, startPoint x: 341, startPoint y: 179, endPoint x: 338, endPoint y: 180, distance: 3.2
click at [341, 180] on button "Next arrow_forward" at bounding box center [339, 180] width 27 height 10
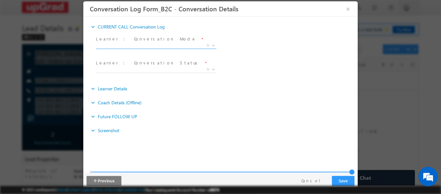
click at [138, 46] on span "X" at bounding box center [156, 45] width 121 height 6
select select "Telephony Call Done"
click at [134, 72] on span at bounding box center [156, 72] width 121 height 0
click at [122, 72] on span "Did not Pick Call Back Profiling (For VC_F2F_FOS) Counseled Follow Up (Post-Cou…" at bounding box center [158, 70] width 125 height 8
click at [120, 69] on span "X" at bounding box center [156, 69] width 121 height 6
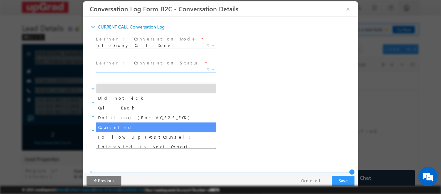
select select "Counseled"
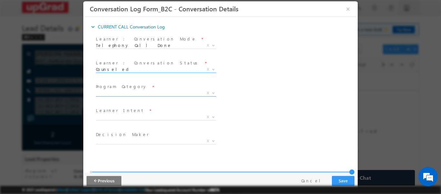
click at [146, 96] on body "Conversation Log Form_B2C - Conversation Details × *" at bounding box center [220, 78] width 275 height 155
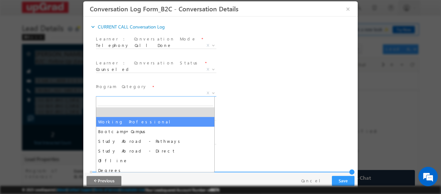
select select "Working Professional"
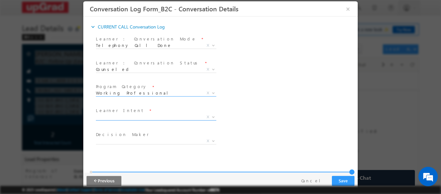
click at [134, 114] on span "X" at bounding box center [156, 116] width 121 height 6
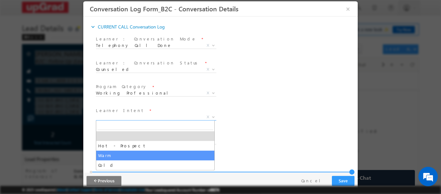
select select "Warm"
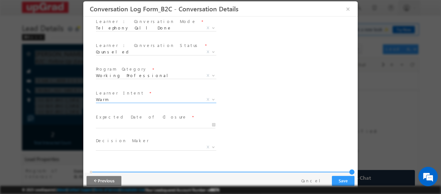
scroll to position [32, 0]
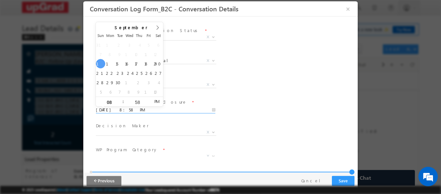
click at [150, 112] on input "09/14/2025 8:58 PM" at bounding box center [156, 109] width 120 height 6
type input "09/15/2025 8:58 PM"
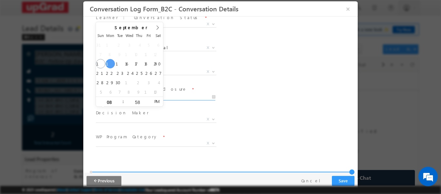
scroll to position [97, 0]
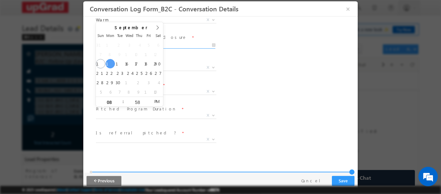
click at [240, 99] on div "Bootcamp Program Category * FSD_Bootcamp DS_Bootcamp BA_Bootcamp UI-UX_Bootcamp…" at bounding box center [226, 92] width 263 height 24
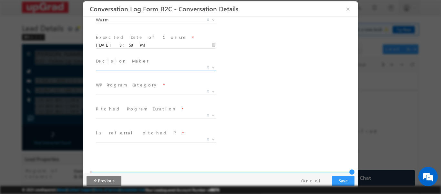
click at [159, 68] on span "X" at bounding box center [156, 67] width 121 height 6
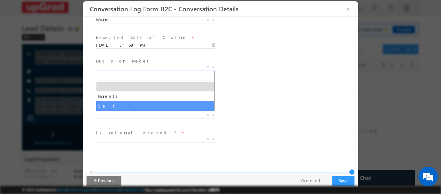
drag, startPoint x: 143, startPoint y: 105, endPoint x: 141, endPoint y: 100, distance: 5.8
select select "Self"
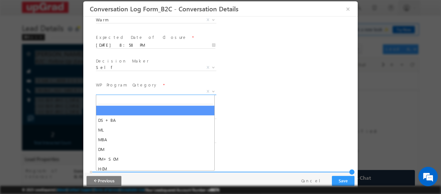
click at [141, 93] on span "X" at bounding box center [156, 91] width 121 height 6
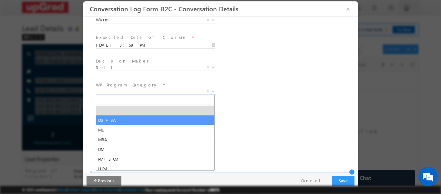
select select "DS+BA"
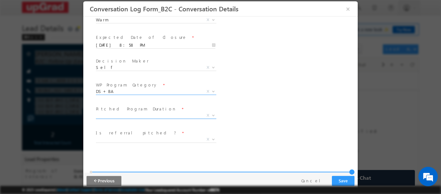
click at [144, 115] on span "X" at bounding box center [156, 115] width 121 height 6
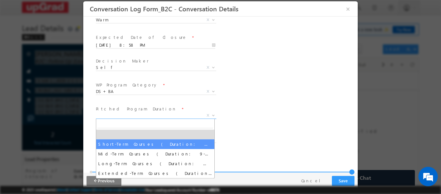
select select "Short-Term Courses ( Duration: 1-8 months )"
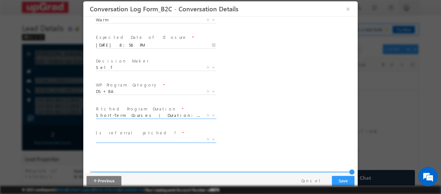
scroll to position [129, 0]
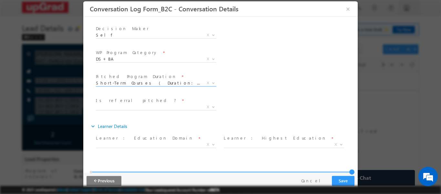
click at [142, 111] on span "X" at bounding box center [156, 108] width 121 height 6
click at [141, 107] on span "X" at bounding box center [156, 106] width 121 height 6
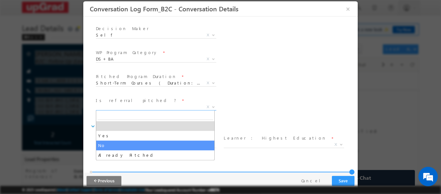
select select "No"
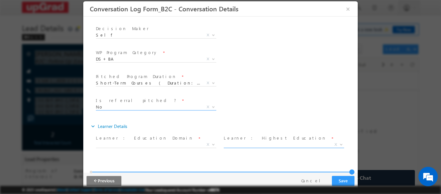
scroll to position [162, 0]
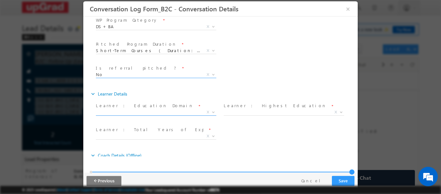
click at [162, 112] on span "X" at bounding box center [156, 112] width 121 height 6
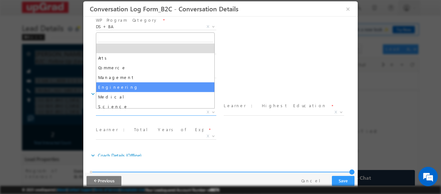
select select "Engineering"
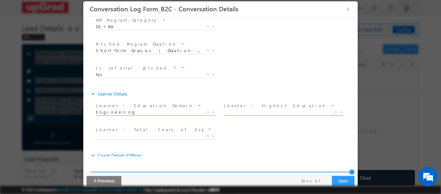
click at [254, 114] on span "X" at bounding box center [284, 112] width 121 height 6
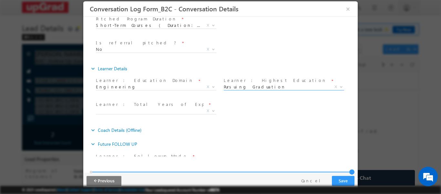
scroll to position [222, 0]
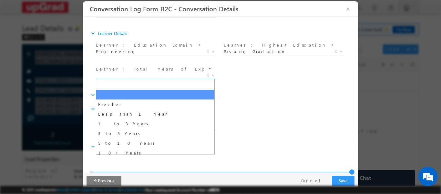
click at [152, 74] on span "X" at bounding box center [156, 75] width 121 height 6
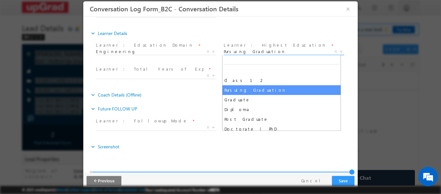
click at [253, 53] on span "Pursuing Graduation" at bounding box center [276, 51] width 105 height 6
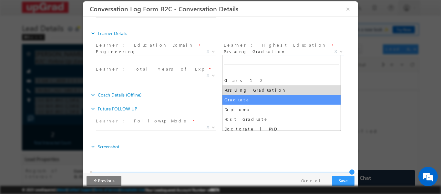
select select "Graduate"
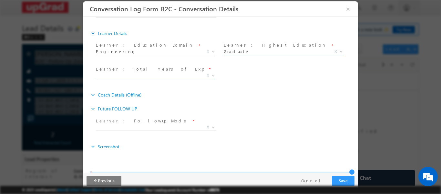
click at [173, 74] on span "X" at bounding box center [156, 75] width 121 height 6
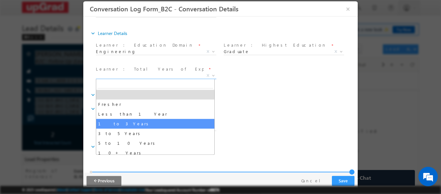
select select "1 to 3 Years"
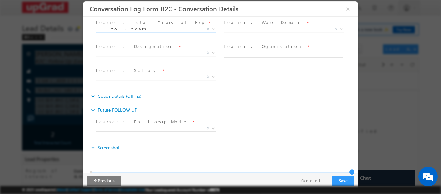
scroll to position [270, 0]
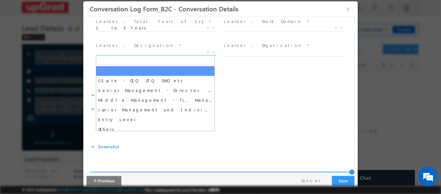
click at [165, 51] on span "X" at bounding box center [156, 51] width 121 height 6
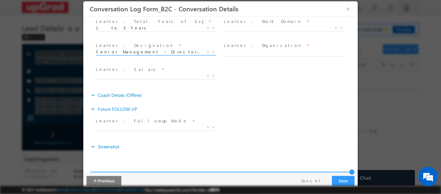
click at [142, 51] on span "Senior Management - Director, AVP, VP etc" at bounding box center [148, 51] width 105 height 6
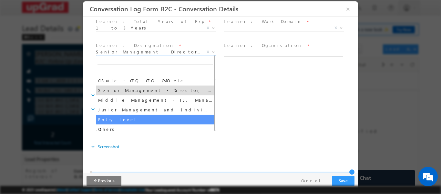
select select "Entry Level"
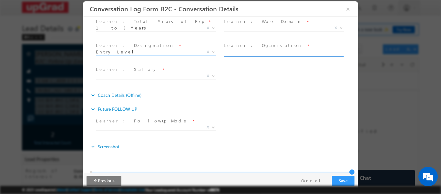
click at [239, 52] on input "text" at bounding box center [284, 53] width 120 height 6
type input "it"
click at [233, 69] on div "Learner : Salary * 0 to 3 Lacs 3 to 7 Lacs 7 to 10 Lacs 10 to 15 Lacs 15 Lacs+ X" at bounding box center [226, 76] width 263 height 24
click at [157, 75] on span "X" at bounding box center [156, 75] width 121 height 6
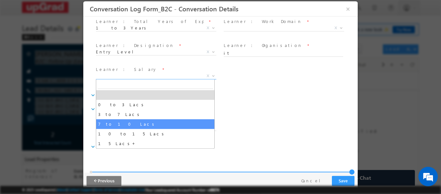
select select "7 to 10 Lacs"
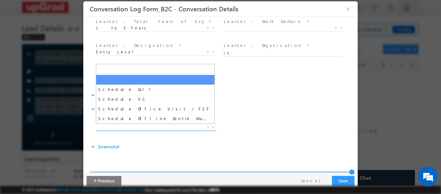
click at [168, 126] on span "X" at bounding box center [156, 127] width 121 height 6
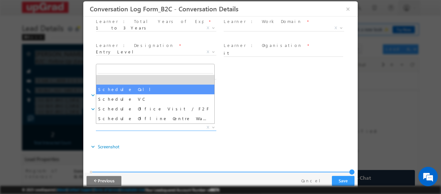
select select "Schedule Call"
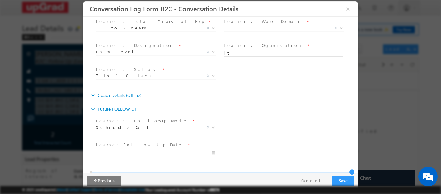
type input "09/14/2025 8:59 PM"
type input "59"
click at [168, 151] on input "09/14/2025 8:59 PM" at bounding box center [156, 152] width 120 height 6
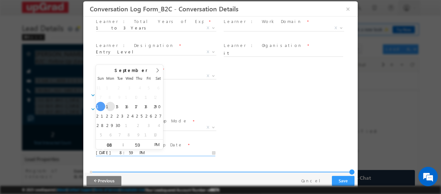
type input "09/15/2025 8:59 PM"
click at [229, 117] on div "Learner : Followup Mode * Schedule Call Schedule VC Schedule Office Visit / F2F…" at bounding box center [226, 128] width 263 height 24
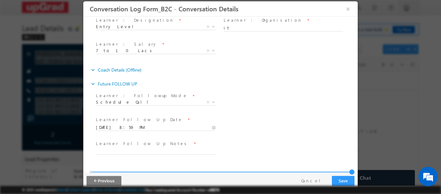
scroll to position [317, 0]
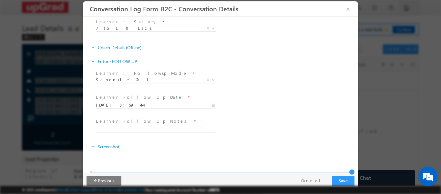
click at [155, 128] on input "text" at bounding box center [156, 128] width 120 height 6
click at [188, 117] on span "Learner Follow Up Notes *" at bounding box center [155, 120] width 119 height 7
click at [147, 124] on span "Learner Follow Up Notes *" at bounding box center [155, 120] width 119 height 7
click at [139, 124] on div "Learner Follow Up Notes *" at bounding box center [158, 124] width 125 height 15
click at [137, 128] on input "text" at bounding box center [156, 128] width 120 height 6
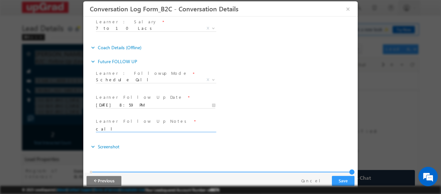
type input "call"
click at [239, 117] on div "Learner Follow Up Notes * call Offline Centre : Visit Reason *" at bounding box center [226, 128] width 263 height 24
click at [345, 178] on button "Save" at bounding box center [343, 180] width 23 height 10
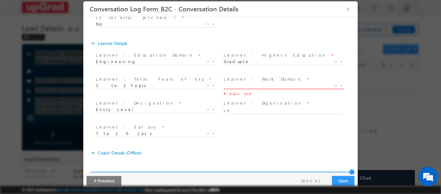
click at [264, 85] on span "X" at bounding box center [284, 85] width 121 height 6
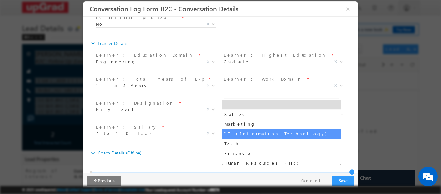
select select "IT (Information Technology)"
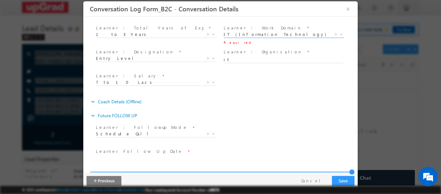
scroll to position [317, 0]
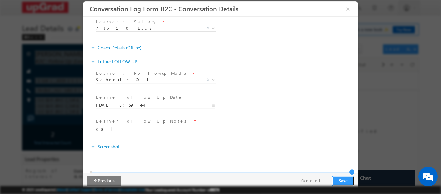
click at [344, 178] on button "Save" at bounding box center [343, 180] width 23 height 10
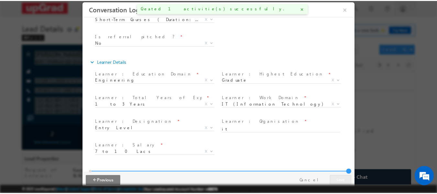
scroll to position [188, 0]
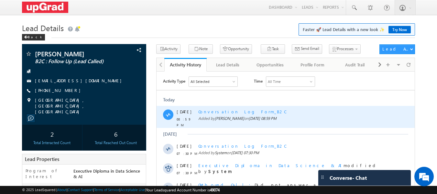
click at [232, 110] on span "Conversation Log Form_B2C" at bounding box center [241, 110] width 87 height 5
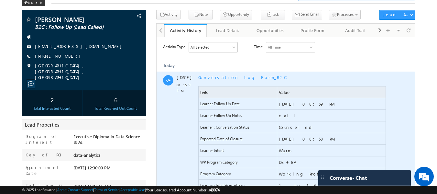
scroll to position [32, 0]
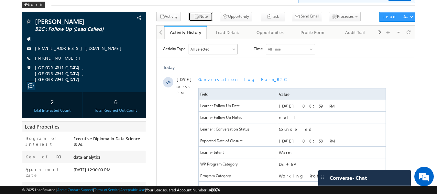
click at [194, 14] on icon "button" at bounding box center [196, 17] width 5 height 6
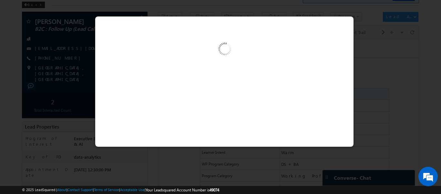
click at [159, 42] on div at bounding box center [224, 50] width 259 height 68
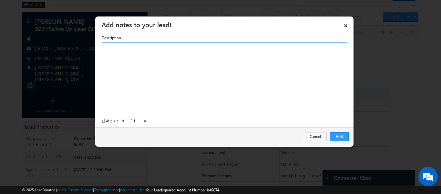
click at [130, 58] on div "Rich Text Editor, Description-inline-editor-div" at bounding box center [225, 78] width 246 height 73
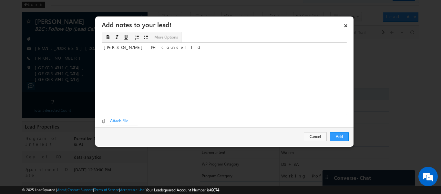
click at [339, 131] on div "Add Cancel" at bounding box center [224, 136] width 259 height 19
click at [338, 135] on button "Add" at bounding box center [339, 136] width 19 height 9
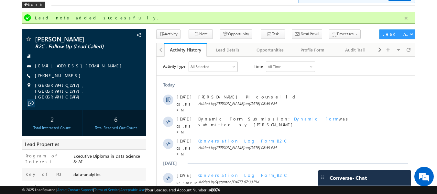
click at [405, 17] on button "button" at bounding box center [406, 18] width 8 height 8
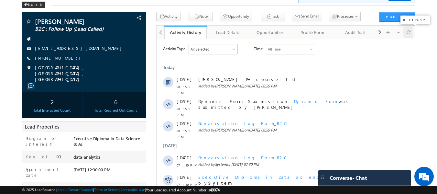
click at [409, 34] on span at bounding box center [408, 32] width 4 height 11
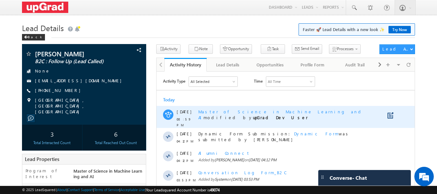
scroll to position [160, 0]
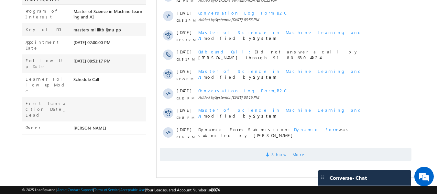
click at [282, 152] on span "Show More" at bounding box center [288, 154] width 34 height 13
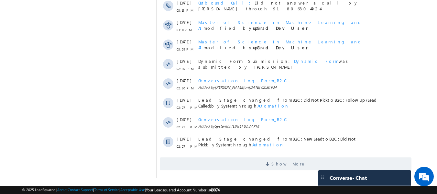
scroll to position [345, 0]
click at [290, 160] on span "Show More" at bounding box center [288, 163] width 34 height 13
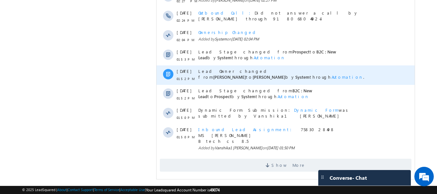
scroll to position [549, 0]
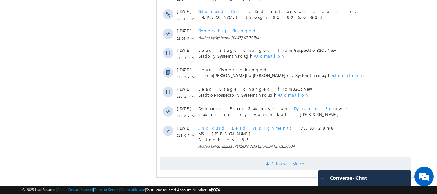
click at [281, 166] on span "Show More" at bounding box center [288, 163] width 34 height 13
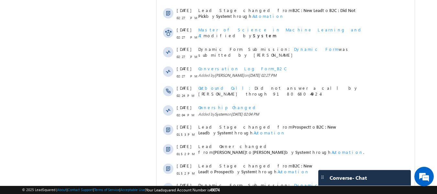
scroll to position [420, 0]
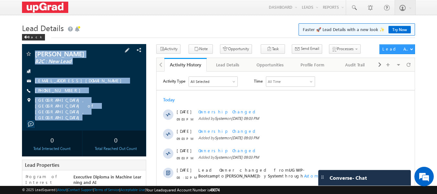
drag, startPoint x: 34, startPoint y: 49, endPoint x: 111, endPoint y: 107, distance: 97.0
click at [111, 107] on div "[PERSON_NAME] B2C : New Lead [EMAIL_ADDRESS][DOMAIN_NAME]" at bounding box center [84, 87] width 124 height 86
copy div "[PERSON_NAME] B2C : New Lead [EMAIL_ADDRESS][DOMAIN_NAME] [PHONE_NUMBER] [GEOGR…"
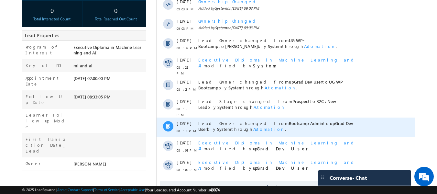
scroll to position [160, 0]
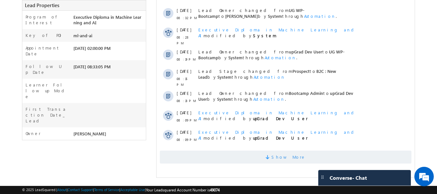
click at [267, 151] on span "Show More" at bounding box center [285, 156] width 251 height 13
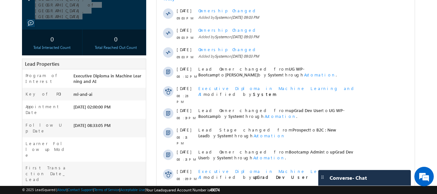
scroll to position [31, 0]
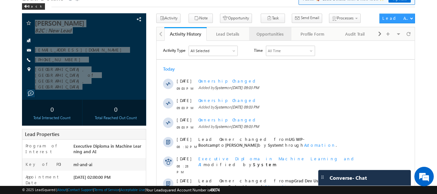
click at [256, 32] on div "Opportunities" at bounding box center [269, 34] width 31 height 8
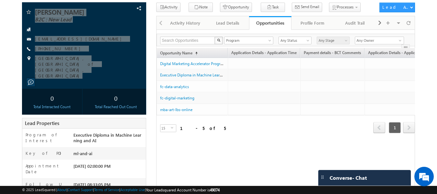
scroll to position [0, 0]
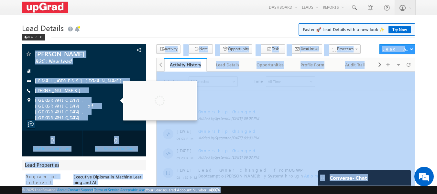
copy body "[PERSON_NAME] B2C : New Lead [EMAIL_ADDRESS][DOMAIN_NAME] [PHONE_NUMBER] [GEOGR…"
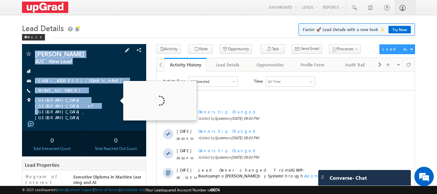
copy div "[PERSON_NAME] B2C : New Lead [EMAIL_ADDRESS][DOMAIN_NAME] [PHONE_NUMBER] [GEOGR…"
drag, startPoint x: 32, startPoint y: 46, endPoint x: 107, endPoint y: 101, distance: 93.1
click at [107, 101] on div "[PERSON_NAME] B2C : New Lead [EMAIL_ADDRESS][DOMAIN_NAME]" at bounding box center [84, 87] width 124 height 86
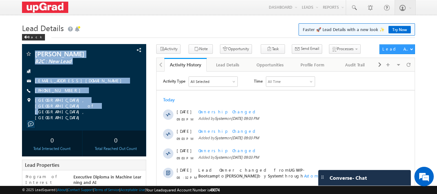
scroll to position [160, 0]
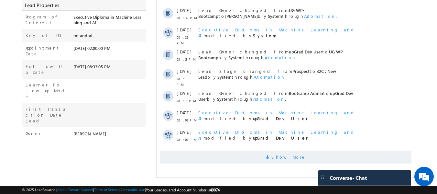
click at [288, 156] on span "Show More" at bounding box center [288, 156] width 34 height 13
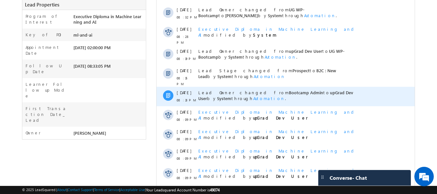
scroll to position [0, 0]
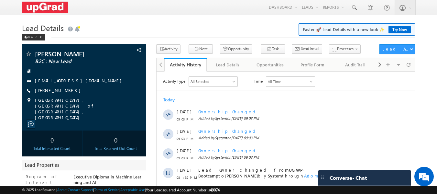
click at [126, 35] on div "Back" at bounding box center [218, 36] width 393 height 4
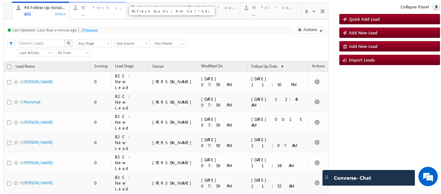
click at [82, 11] on div "#2 Fresh Leads (Not Called) ..." at bounding box center [101, 10] width 41 height 13
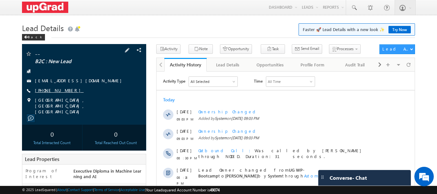
click at [58, 89] on link "[PHONE_NUMBER]" at bounding box center [59, 89] width 49 height 5
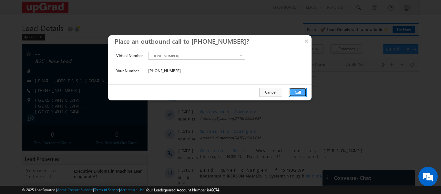
click at [293, 93] on button "Call" at bounding box center [298, 92] width 18 height 9
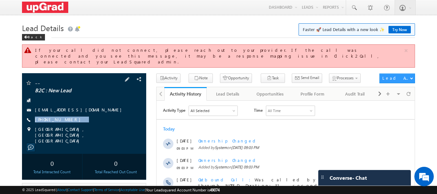
drag, startPoint x: 86, startPoint y: 114, endPoint x: 75, endPoint y: 119, distance: 11.3
click at [75, 119] on div "-- B2C : New Lead [EMAIL_ADDRESS][DOMAIN_NAME] [PHONE_NUMBER]" at bounding box center [84, 112] width 118 height 64
click at [76, 116] on div "[PHONE_NUMBER]" at bounding box center [84, 119] width 118 height 6
drag, startPoint x: 76, startPoint y: 115, endPoint x: 69, endPoint y: 119, distance: 7.7
click at [69, 119] on div "-- B2C : New Lead [EMAIL_ADDRESS][DOMAIN_NAME] [PHONE_NUMBER]" at bounding box center [84, 112] width 118 height 64
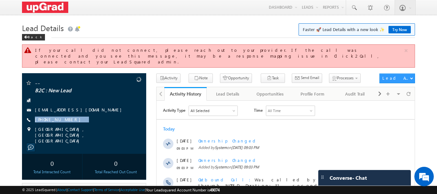
copy div "[PHONE_NUMBER]"
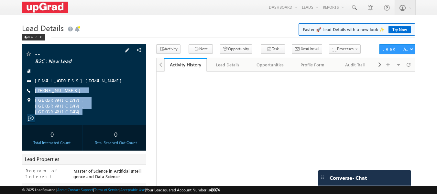
copy div "[PHONE_NUMBER] [GEOGRAPHIC_DATA], [GEOGRAPHIC_DATA], [GEOGRAPHIC_DATA]"
drag, startPoint x: 33, startPoint y: 86, endPoint x: 108, endPoint y: 109, distance: 77.6
click at [108, 108] on div "-- B2C : New Lead [EMAIL_ADDRESS][DOMAIN_NAME]" at bounding box center [84, 84] width 124 height 80
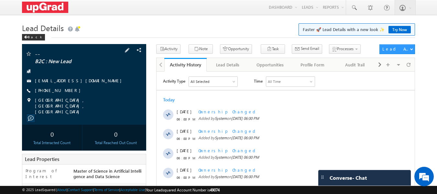
click at [92, 91] on div "+91-7666417970" at bounding box center [84, 90] width 118 height 6
click at [44, 91] on link "+91-7666417970" at bounding box center [59, 89] width 49 height 5
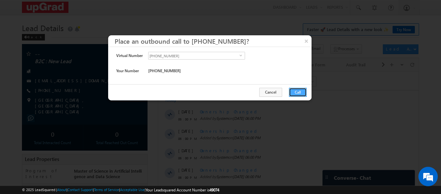
click at [294, 91] on button "Call" at bounding box center [298, 92] width 18 height 9
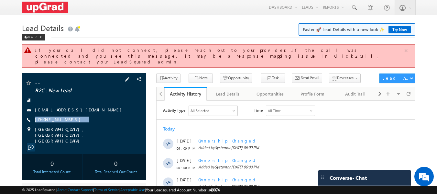
drag, startPoint x: 76, startPoint y: 113, endPoint x: 68, endPoint y: 119, distance: 9.9
click at [68, 119] on div "-- B2C : New Lead non-verified@7666417970.com +91-7666417970" at bounding box center [84, 112] width 118 height 64
copy div "+91-7666417970"
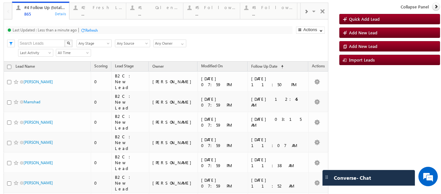
click at [304, 11] on span at bounding box center [306, 11] width 4 height 5
click at [253, 11] on div "#8 Shortlisted Leads Today ..." at bounding box center [272, 10] width 41 height 13
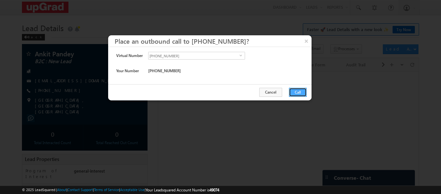
click at [296, 91] on button "Call" at bounding box center [298, 92] width 18 height 9
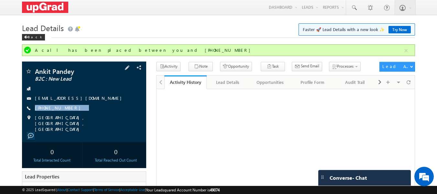
drag, startPoint x: 78, startPoint y: 103, endPoint x: 67, endPoint y: 112, distance: 14.5
click at [67, 112] on div "Ankit Pandey B2C : New Lead [EMAIL_ADDRESS][DOMAIN_NAME] [PHONE_NUMBER]" at bounding box center [84, 100] width 118 height 64
copy div "[PHONE_NUMBER]"
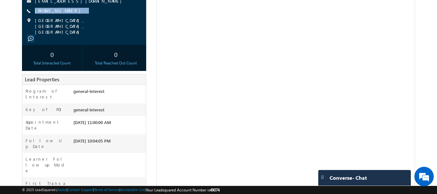
scroll to position [65, 0]
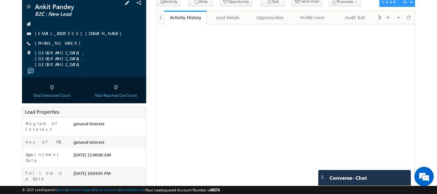
click at [83, 46] on div "[PHONE_NUMBER]" at bounding box center [84, 43] width 118 height 6
drag, startPoint x: 81, startPoint y: 44, endPoint x: 71, endPoint y: 47, distance: 11.0
click at [71, 47] on div "Ankit Pandey B2C : New Lead [EMAIL_ADDRESS][DOMAIN_NAME] [PHONE_NUMBER]" at bounding box center [84, 35] width 118 height 64
copy div "[PHONE_NUMBER]"
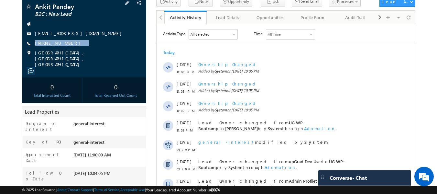
scroll to position [0, 0]
click at [84, 47] on div "Ankit Pandey B2C : New Lead ankit.12019163@lpu.in +91-9179015272" at bounding box center [84, 35] width 118 height 64
drag, startPoint x: 79, startPoint y: 45, endPoint x: 68, endPoint y: 48, distance: 11.5
click at [68, 48] on div "Ankit Pandey B2C : New Lead ankit.12019163@lpu.in +91-9179015272" at bounding box center [84, 35] width 118 height 64
copy div "[PHONE_NUMBER]"
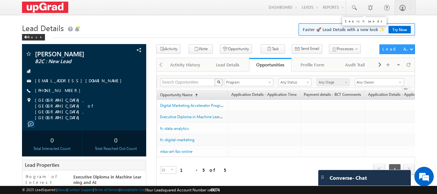
click at [353, 5] on span at bounding box center [353, 8] width 6 height 6
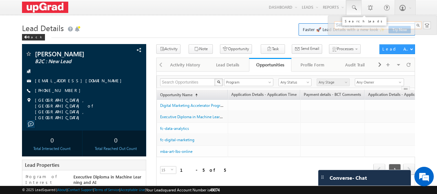
paste input "91790 15272"
click at [349, 26] on input "91790 15272" at bounding box center [378, 25] width 88 height 8
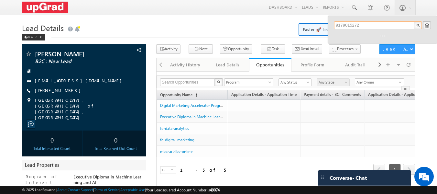
click at [369, 29] on input "9179015272" at bounding box center [378, 25] width 88 height 8
click at [366, 23] on input "9179015272" at bounding box center [378, 25] width 88 height 8
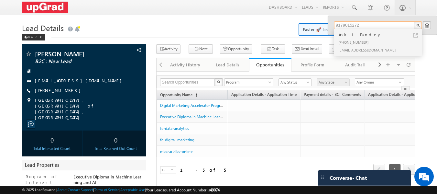
drag, startPoint x: 361, startPoint y: 23, endPoint x: 338, endPoint y: 28, distance: 23.4
click at [338, 28] on input "9179015272" at bounding box center [378, 25] width 88 height 8
type input "9179015272"
click at [347, 36] on div "Ankit Pandey" at bounding box center [380, 34] width 87 height 7
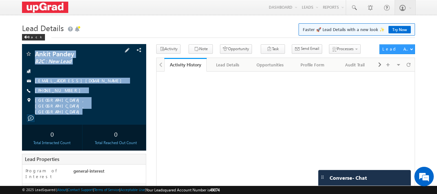
copy div "Ankit Pandey B2C : New Lead ankit.12019163@lpu.in +91-9179015272 Ludhiana, Punj…"
drag, startPoint x: 33, startPoint y: 48, endPoint x: 88, endPoint y: 112, distance: 83.6
click at [88, 112] on div "Ankit Pandey B2C : New Lead ankit.12019163@lpu.in" at bounding box center [84, 84] width 124 height 80
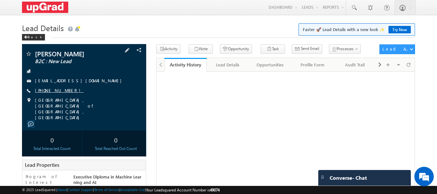
click at [58, 90] on link "[PHONE_NUMBER]" at bounding box center [59, 89] width 49 height 5
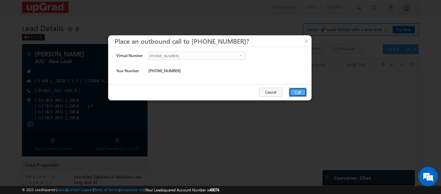
click at [304, 89] on button "Call" at bounding box center [298, 92] width 18 height 9
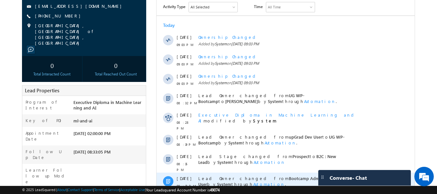
scroll to position [32, 0]
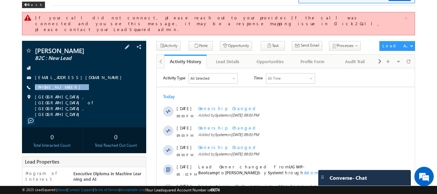
drag, startPoint x: 84, startPoint y: 78, endPoint x: 69, endPoint y: 85, distance: 17.4
click at [69, 85] on div "[PERSON_NAME] B2C : New Lead [EMAIL_ADDRESS][DOMAIN_NAME] [PHONE_NUMBER]" at bounding box center [84, 82] width 118 height 70
copy div "[PHONE_NUMBER]"
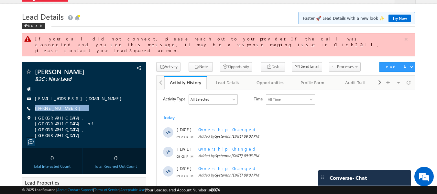
scroll to position [0, 0]
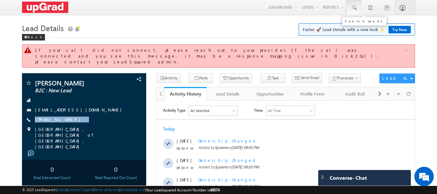
click at [349, 7] on link at bounding box center [354, 7] width 16 height 15
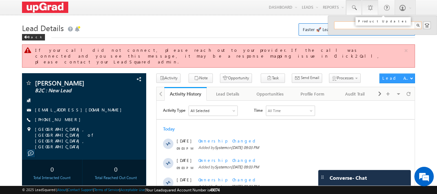
paste input "Arulsakthi V vaithegiarulsakthi@gmail.com"
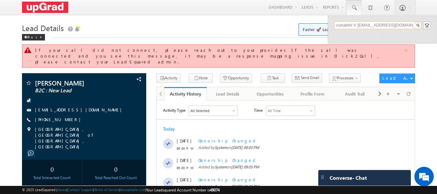
click at [359, 25] on input "Arulsakthi V vaithegiarulsakthi@gmail.com" at bounding box center [378, 25] width 88 height 8
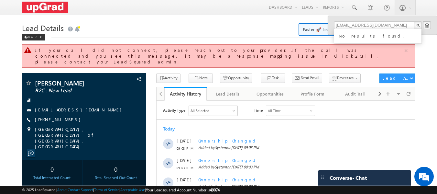
click at [346, 36] on div "No results found." at bounding box center [380, 35] width 87 height 8
click at [399, 25] on input "vaithegiarulsakthi@gmail.com" at bounding box center [378, 25] width 88 height 8
click at [396, 22] on input "vaithegiarulsakthi@gmail.com" at bounding box center [378, 25] width 88 height 8
drag, startPoint x: 388, startPoint y: 26, endPoint x: 348, endPoint y: 27, distance: 39.8
click at [348, 27] on input "vaithegiarulsakthi@gmail.com" at bounding box center [378, 25] width 88 height 8
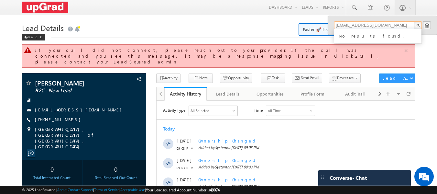
click at [400, 25] on input "vaithegiarulsakthi@gmail.com" at bounding box center [378, 25] width 88 height 8
drag, startPoint x: 395, startPoint y: 25, endPoint x: 325, endPoint y: 31, distance: 70.4
click at [325, 31] on body "Menu [PERSON_NAME] ritu. raj@u pgrad .com" at bounding box center [218, 183] width 437 height 366
click at [355, 11] on link at bounding box center [354, 7] width 16 height 15
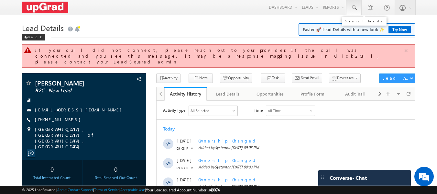
click at [352, 7] on span at bounding box center [353, 8] width 6 height 6
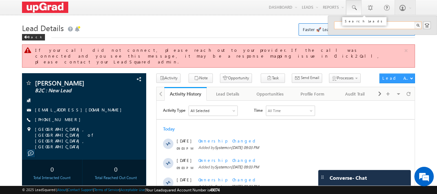
paste input "9877680518@ugnoemail.com"
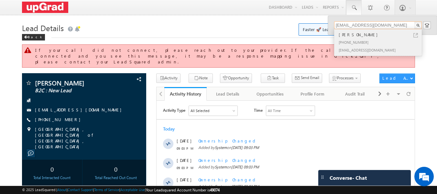
type input "9877680518@ugnoemail.com"
click at [351, 35] on div "[PERSON_NAME]" at bounding box center [380, 34] width 87 height 7
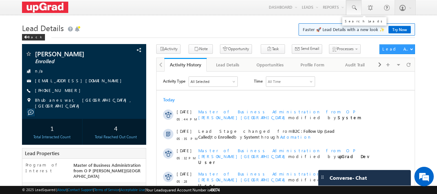
click at [351, 6] on span at bounding box center [353, 8] width 6 height 6
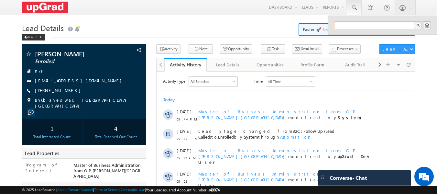
paste input "[PERSON_NAME] [EMAIL_ADDRESS][DOMAIN_NAME]"
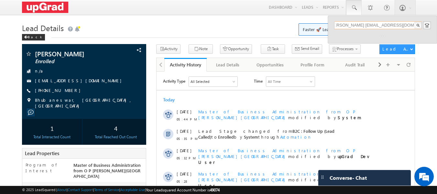
click at [358, 25] on input "[PERSON_NAME] [EMAIL_ADDRESS][DOMAIN_NAME]" at bounding box center [378, 25] width 88 height 8
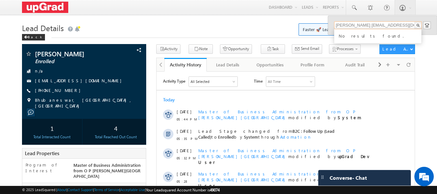
drag, startPoint x: 358, startPoint y: 25, endPoint x: 323, endPoint y: 27, distance: 35.9
click at [323, 27] on body "Menu [PERSON_NAME] ritu. raj@u pgrad .com" at bounding box center [218, 168] width 437 height 337
click at [371, 23] on input "[PERSON_NAME] [EMAIL_ADDRESS][DOMAIN_NAME]" at bounding box center [378, 25] width 88 height 8
drag, startPoint x: 363, startPoint y: 24, endPoint x: 441, endPoint y: 28, distance: 78.4
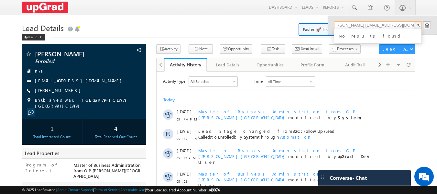
click at [436, 28] on html "Menu [PERSON_NAME] ritu. raj@u pgrad .com" at bounding box center [218, 176] width 437 height 353
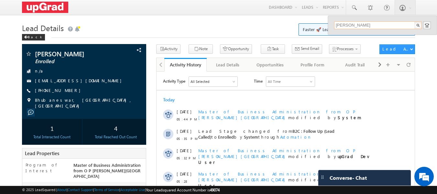
scroll to position [0, 0]
click at [335, 23] on input "[PERSON_NAME]" at bounding box center [378, 25] width 88 height 8
click at [366, 25] on input "[PERSON_NAME]" at bounding box center [378, 25] width 88 height 8
type input "[PERSON_NAME]"
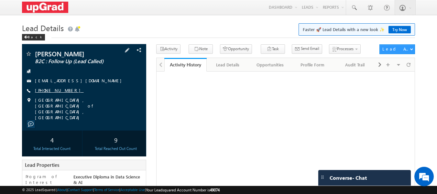
click at [59, 89] on link "[PHONE_NUMBER]" at bounding box center [59, 89] width 49 height 5
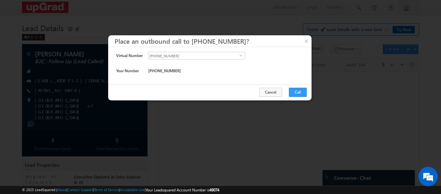
click at [287, 92] on div "Cancel Call" at bounding box center [210, 92] width 204 height 16
click at [293, 92] on button "Call" at bounding box center [298, 92] width 18 height 9
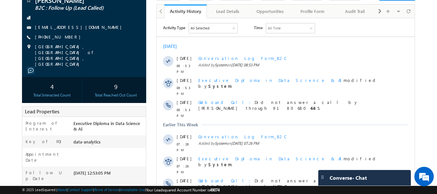
scroll to position [65, 0]
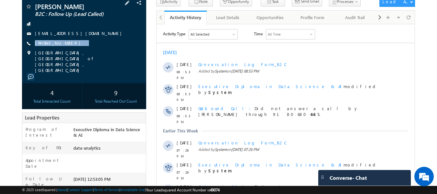
drag, startPoint x: 83, startPoint y: 46, endPoint x: 79, endPoint y: 48, distance: 5.2
click at [79, 48] on div "[PERSON_NAME] B2C : Follow Up (Lead Called) [EMAIL_ADDRESS][DOMAIN_NAME] [PHONE…" at bounding box center [84, 38] width 118 height 70
copy div "[PHONE_NUMBER]"
click at [32, 2] on div "[PERSON_NAME] B2C : Follow Up (Lead Called) [EMAIL_ADDRESS][DOMAIN_NAME]" at bounding box center [84, 40] width 124 height 86
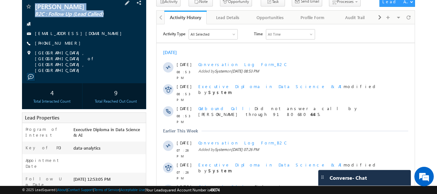
scroll to position [64, 0]
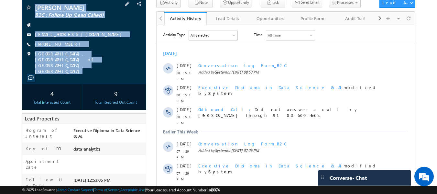
copy div "[PERSON_NAME] B2C : Follow Up (Lead Called) [EMAIL_ADDRESS][DOMAIN_NAME] [PHONE…"
drag, startPoint x: 34, startPoint y: 2, endPoint x: 86, endPoint y: 59, distance: 77.1
click at [100, 65] on div "[PERSON_NAME] B2C : Follow Up (Lead Called) [EMAIL_ADDRESS][DOMAIN_NAME]" at bounding box center [84, 41] width 124 height 86
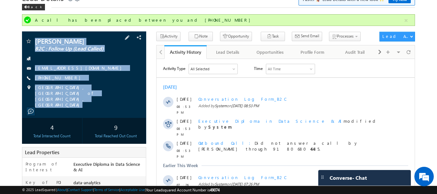
scroll to position [0, 0]
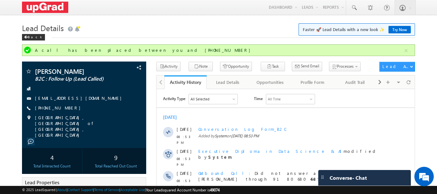
click at [173, 33] on h1 "Lead Details Faster 🚀 Lead Details with a new look ✨ Try Now" at bounding box center [218, 27] width 393 height 13
